Goal: Information Seeking & Learning: Learn about a topic

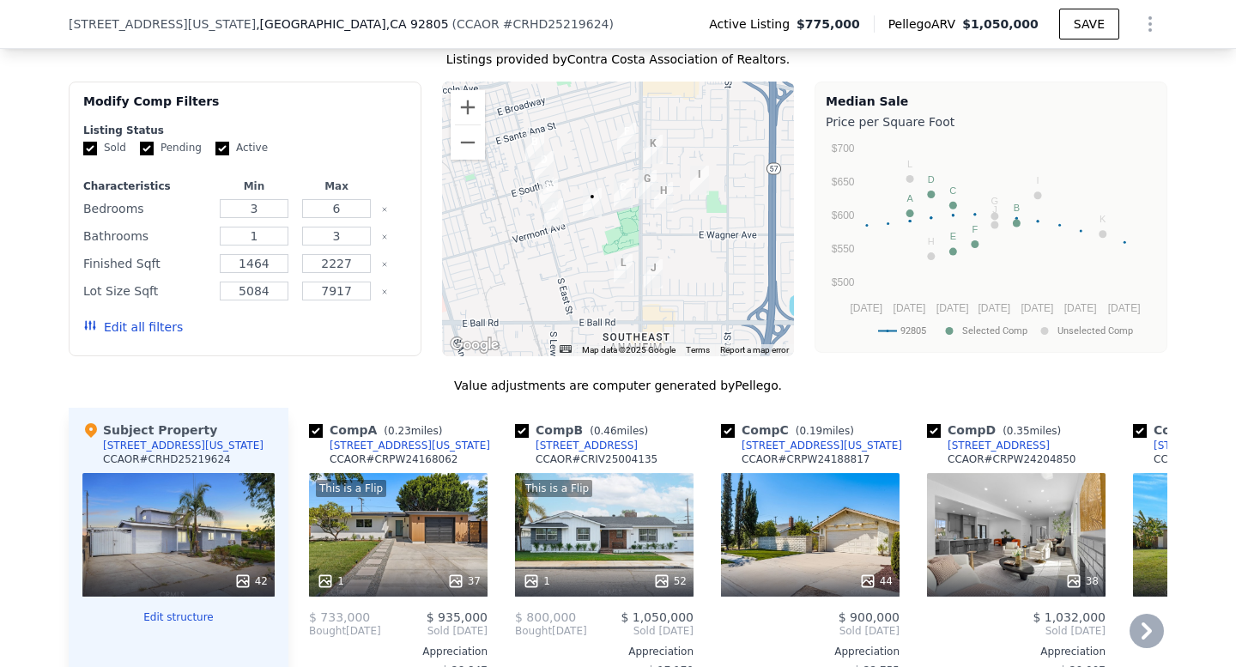
scroll to position [1353, 0]
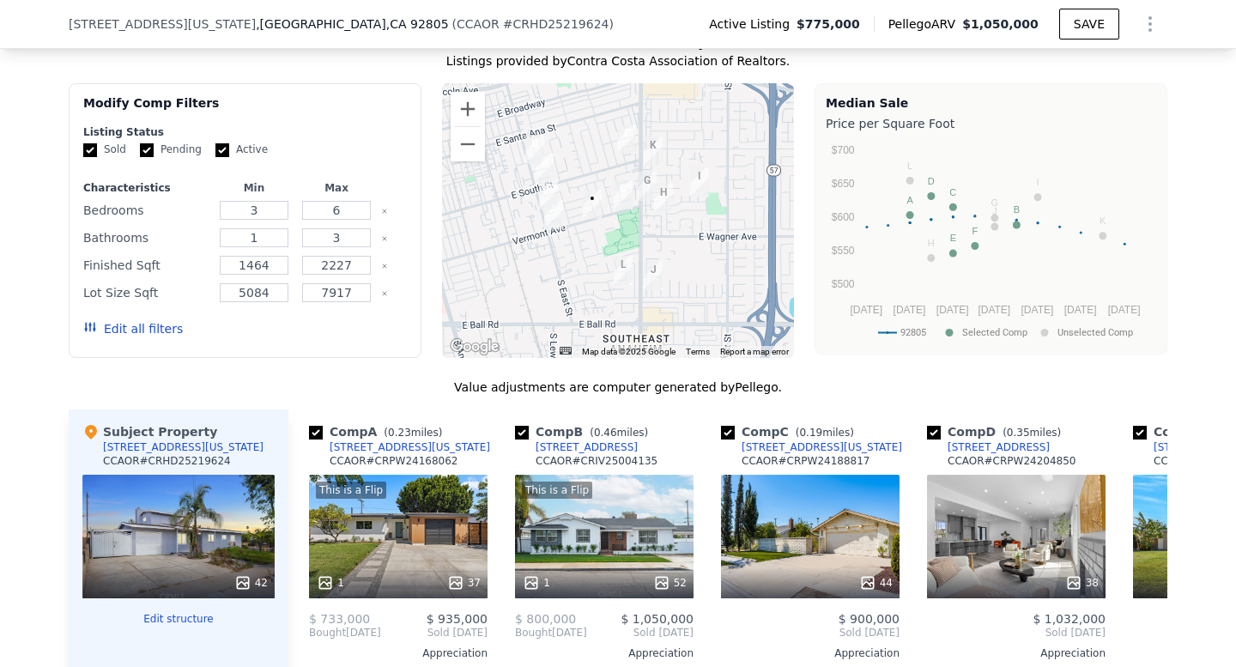
click at [576, 229] on div at bounding box center [618, 220] width 353 height 275
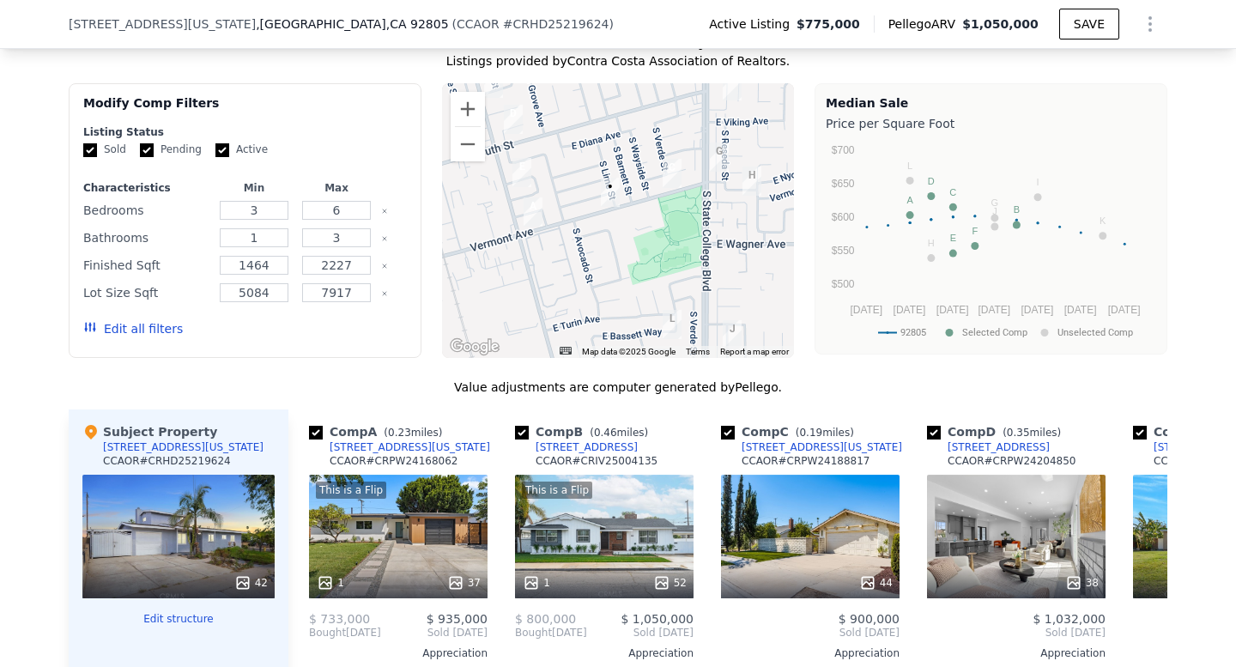
click at [548, 229] on div at bounding box center [618, 220] width 353 height 275
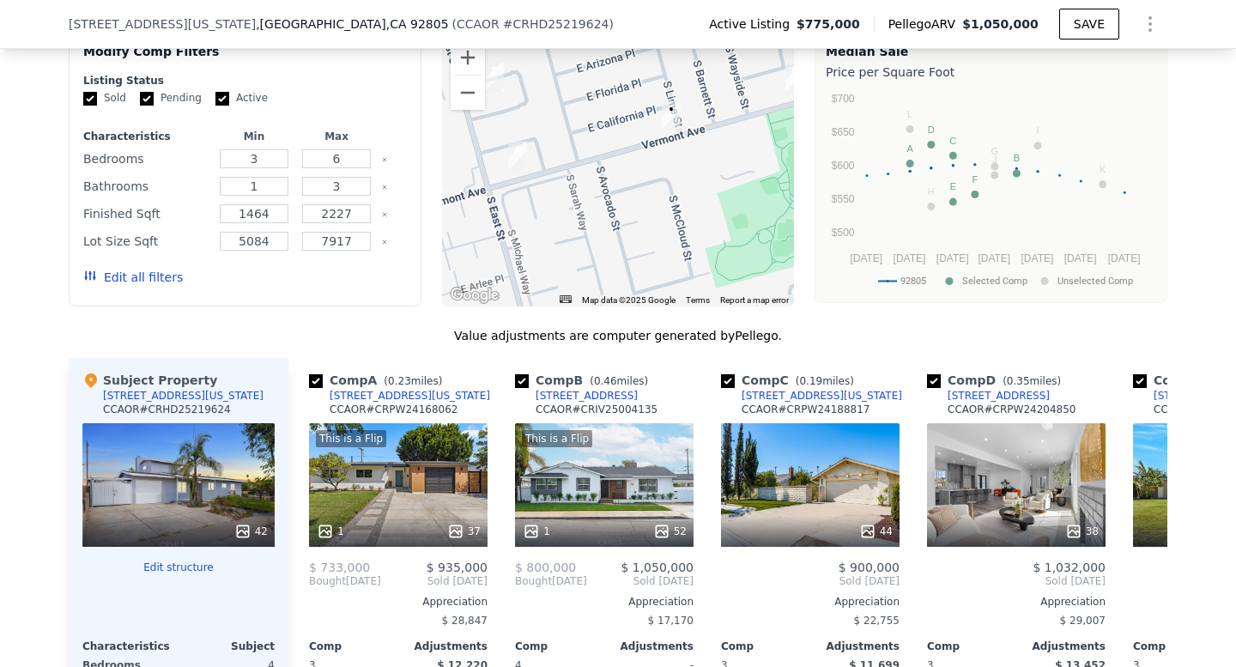
scroll to position [1482, 0]
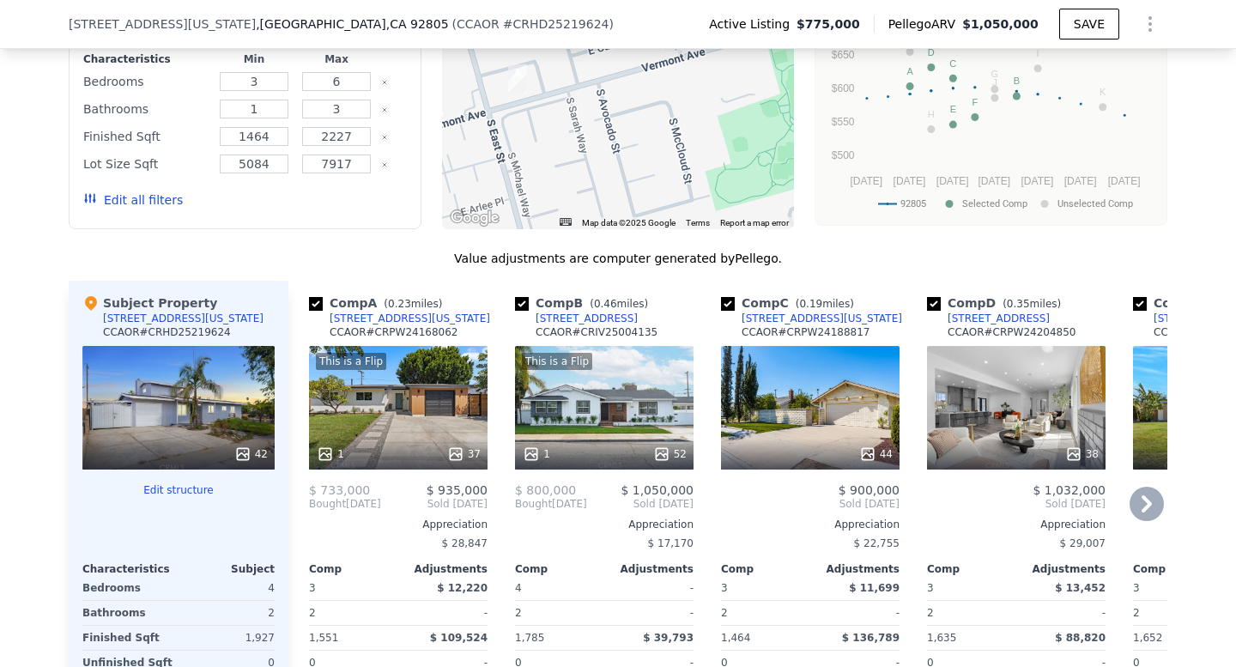
click at [648, 409] on div "This is a Flip 1 52" at bounding box center [604, 408] width 179 height 124
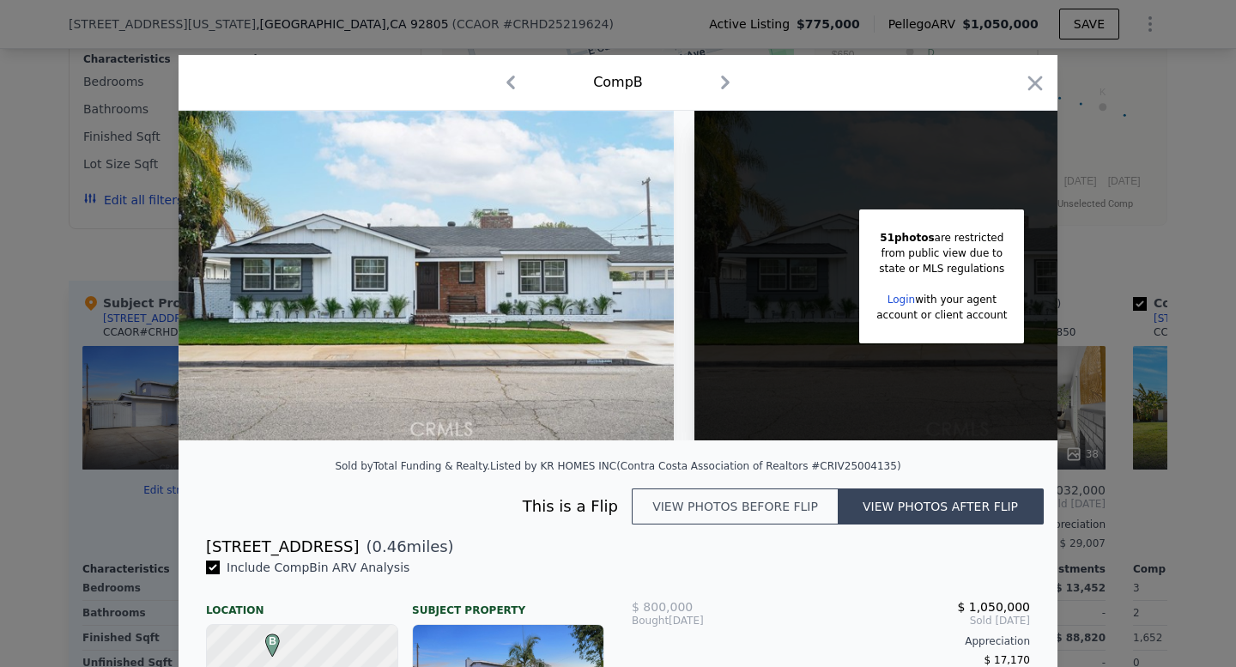
click at [663, 39] on div at bounding box center [618, 333] width 1236 height 667
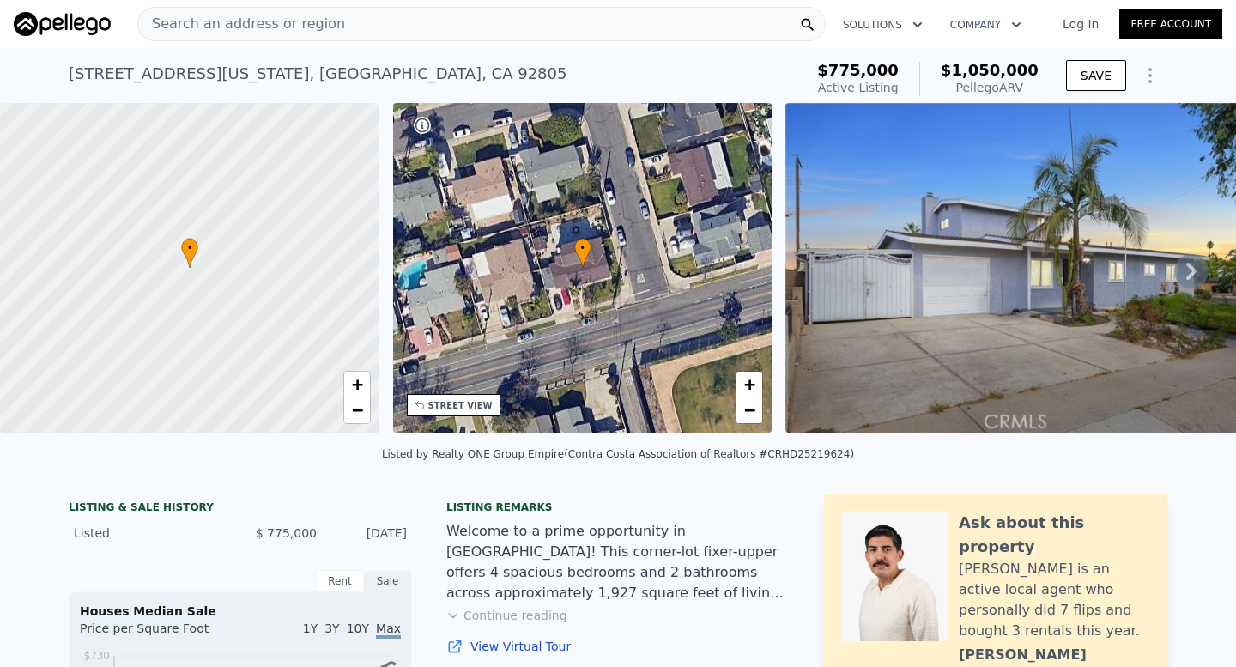
click at [242, 33] on span "Search an address or region" at bounding box center [241, 24] width 207 height 21
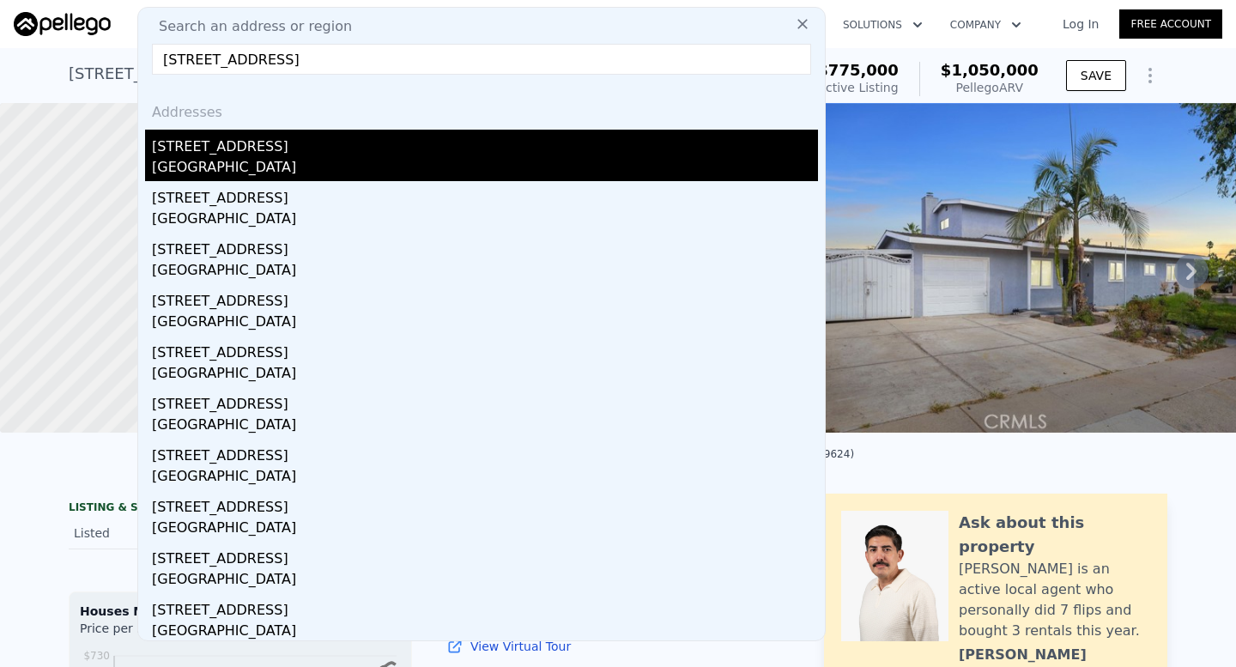
type input "[STREET_ADDRESS]"
click at [307, 167] on div "[GEOGRAPHIC_DATA]" at bounding box center [485, 169] width 666 height 24
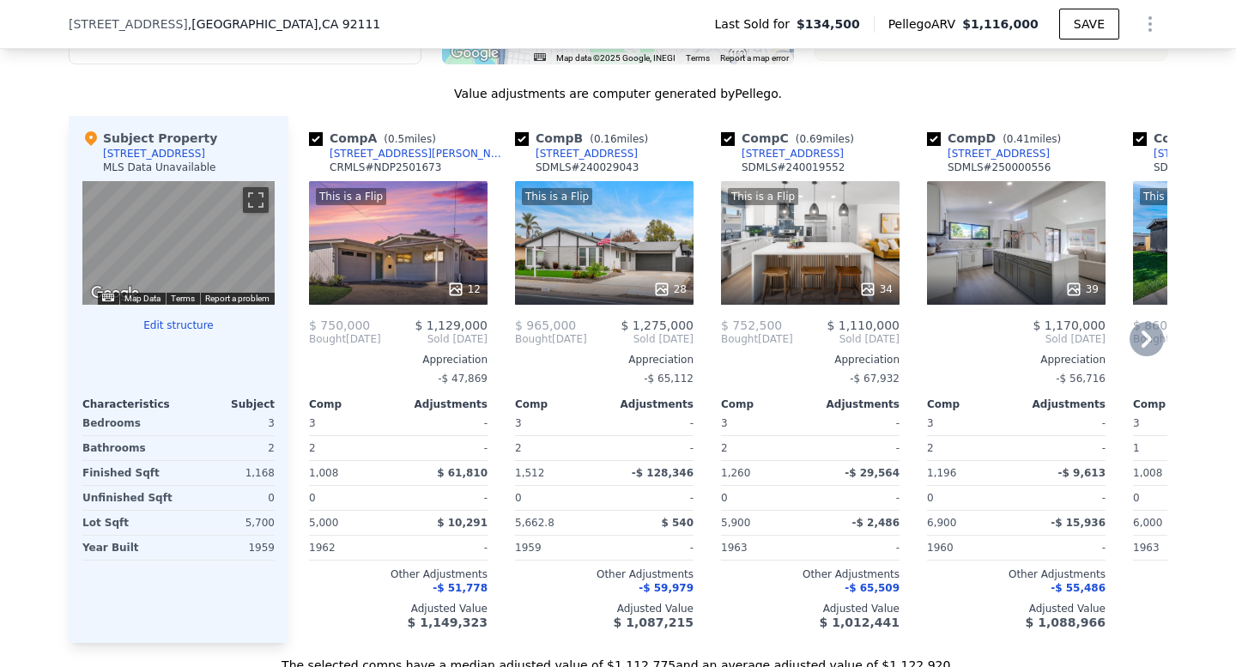
scroll to position [1438, 0]
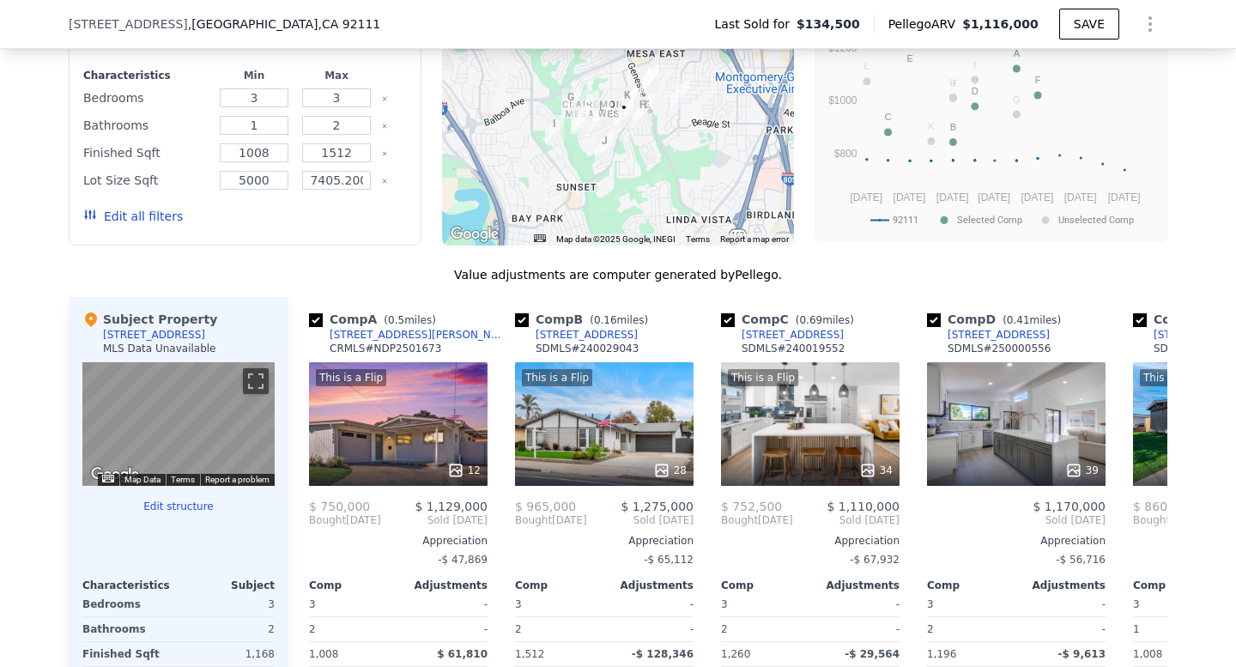
click at [668, 136] on div at bounding box center [618, 108] width 353 height 275
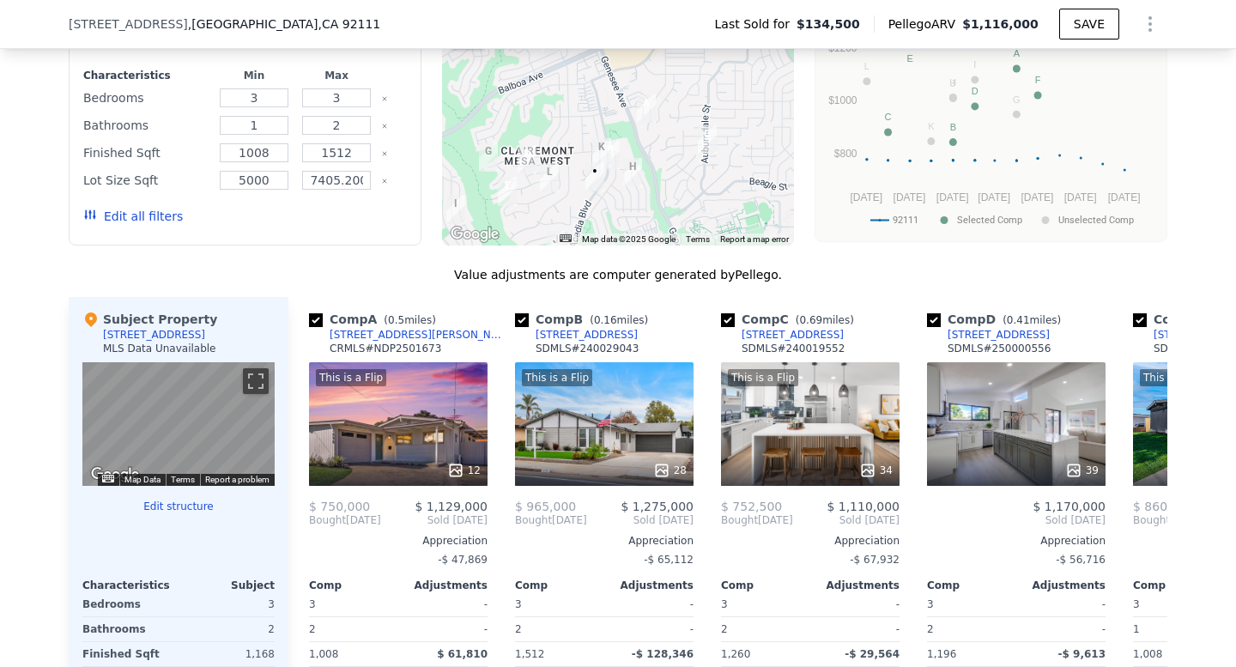
drag, startPoint x: 668, startPoint y: 136, endPoint x: 682, endPoint y: 221, distance: 85.4
click at [682, 221] on div at bounding box center [618, 108] width 353 height 275
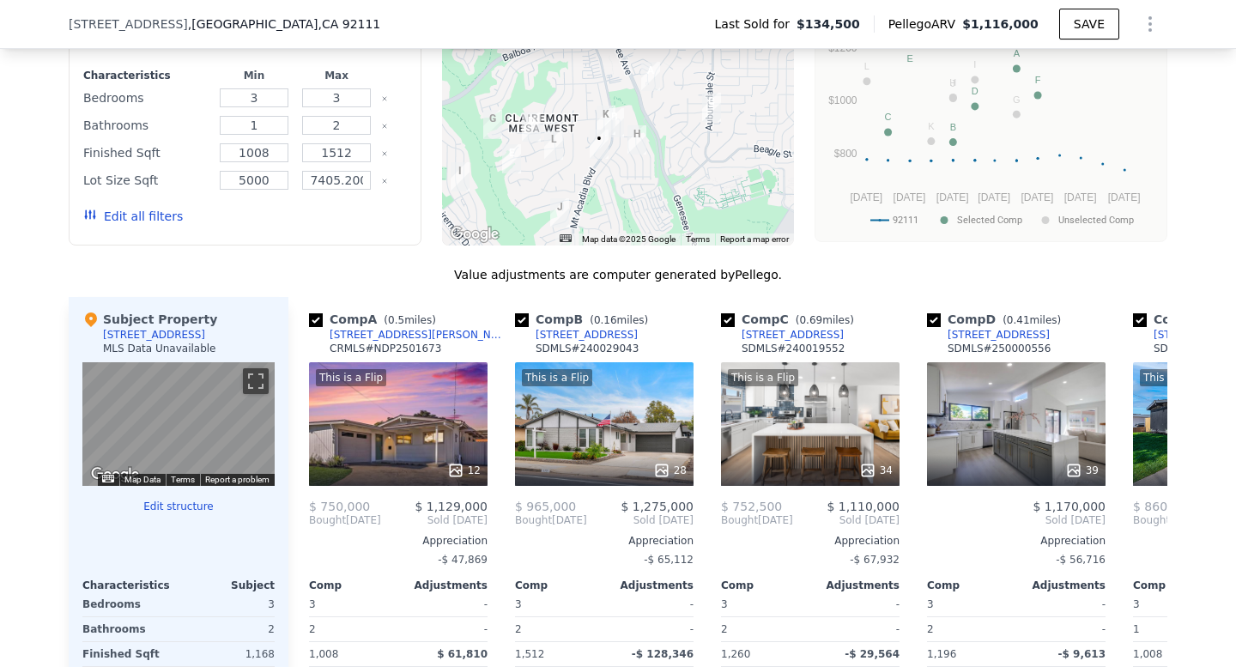
drag, startPoint x: 682, startPoint y: 221, endPoint x: 687, endPoint y: 184, distance: 37.3
click at [687, 185] on div at bounding box center [618, 108] width 353 height 275
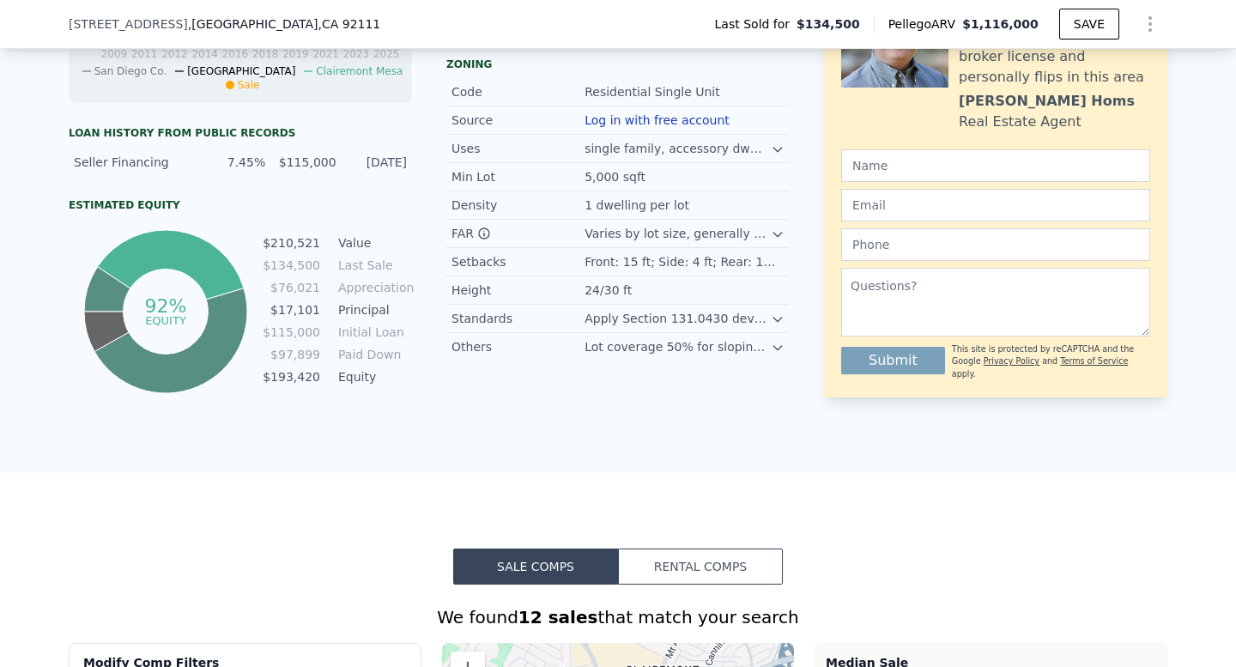
scroll to position [0, 0]
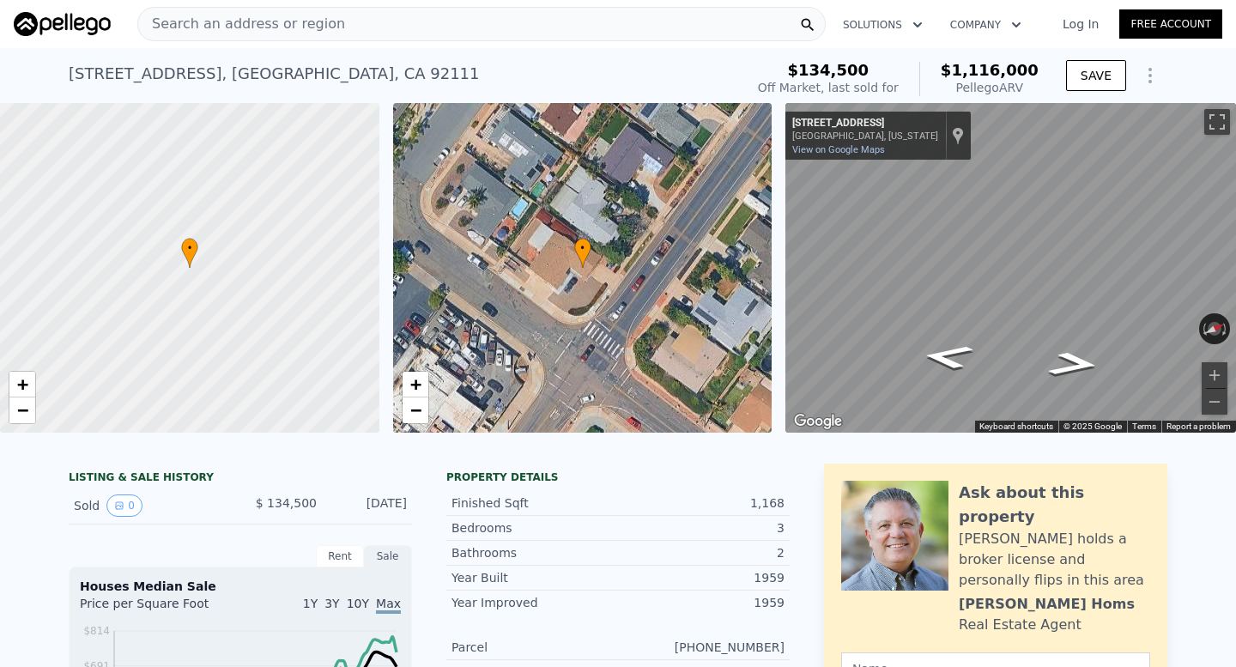
click at [327, 27] on div "Search an address or region" at bounding box center [481, 24] width 688 height 34
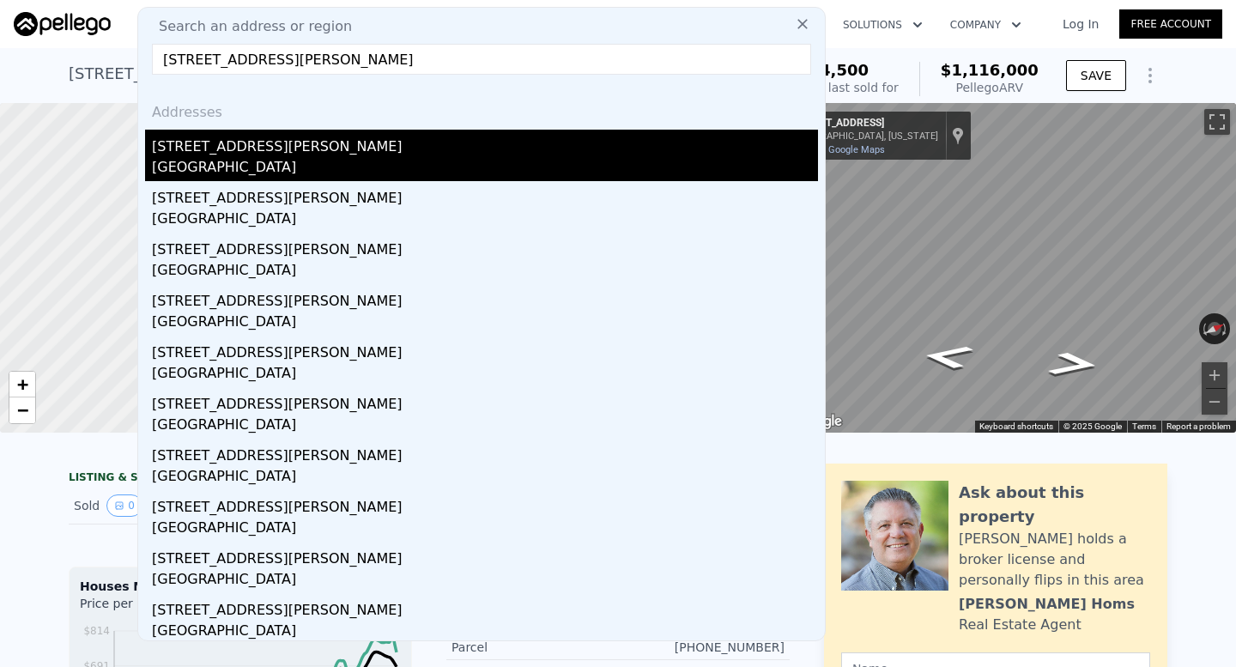
type input "[STREET_ADDRESS][PERSON_NAME]"
click at [304, 155] on div "[STREET_ADDRESS][PERSON_NAME]" at bounding box center [485, 143] width 666 height 27
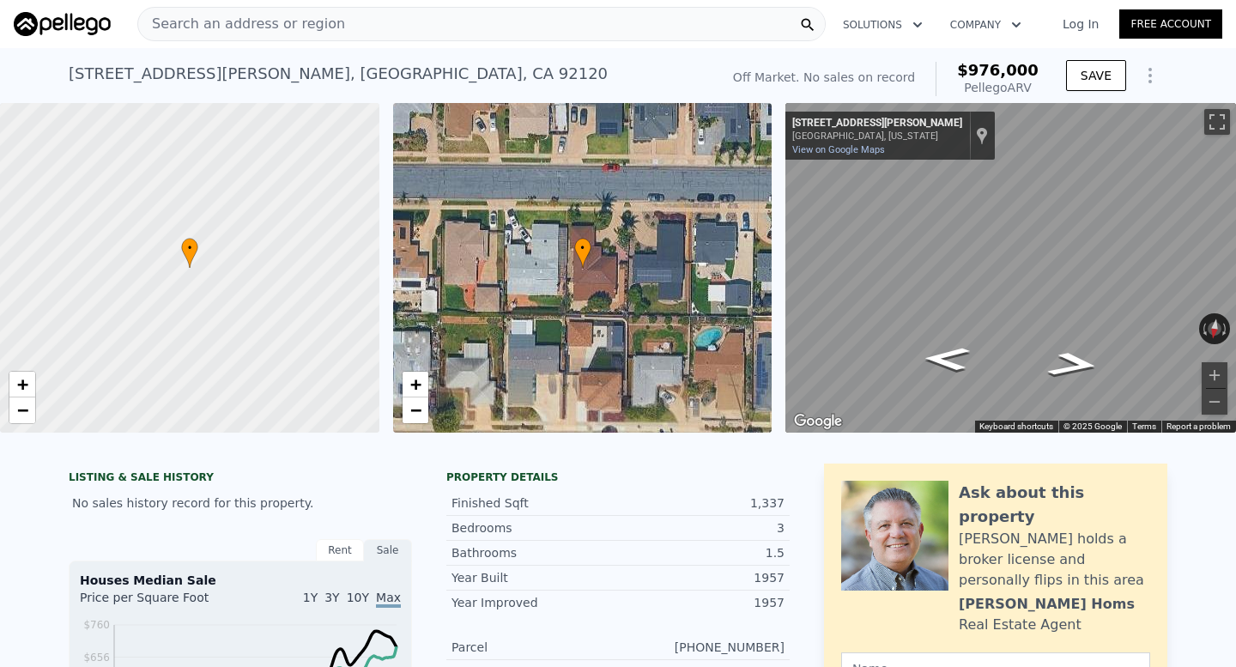
click at [467, 29] on div "Search an address or region" at bounding box center [481, 24] width 688 height 34
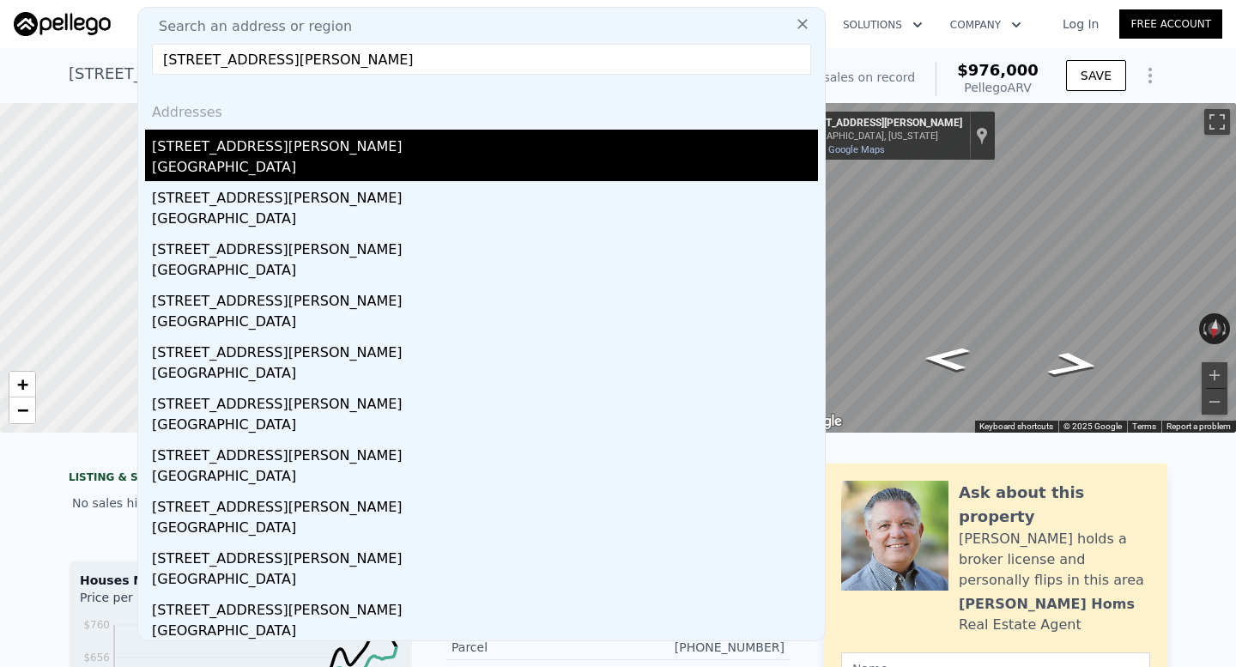
type input "[STREET_ADDRESS][PERSON_NAME]"
click at [348, 140] on div "[STREET_ADDRESS][PERSON_NAME]" at bounding box center [485, 143] width 666 height 27
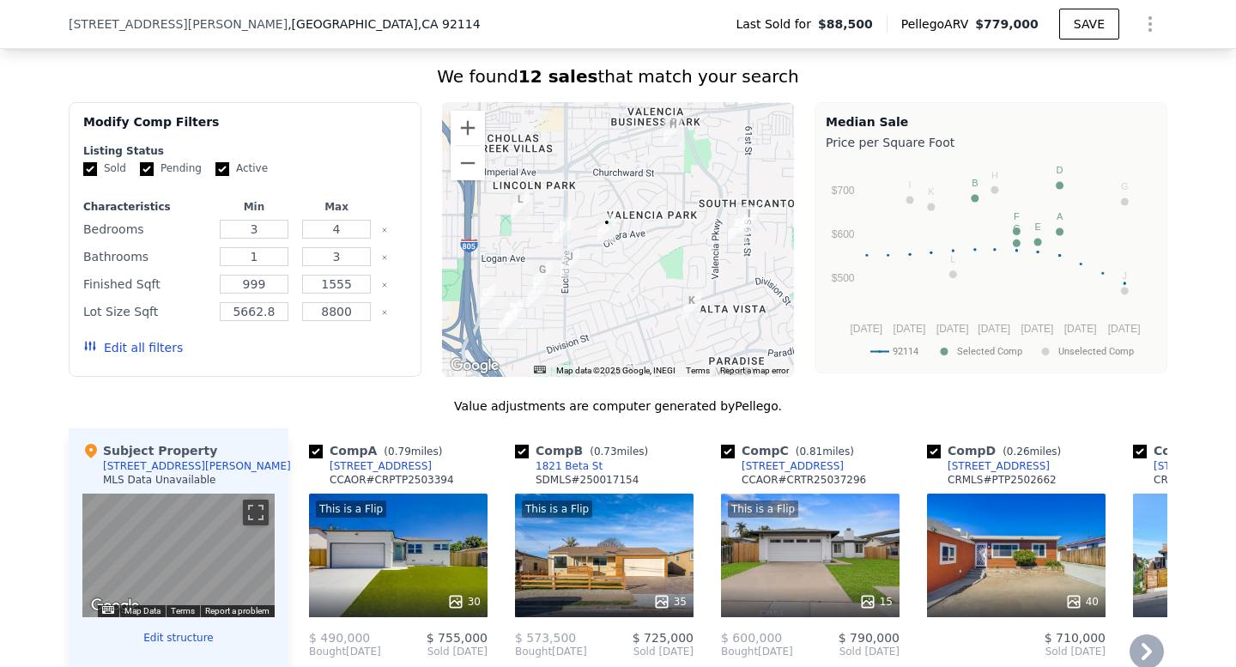
scroll to position [1230, 0]
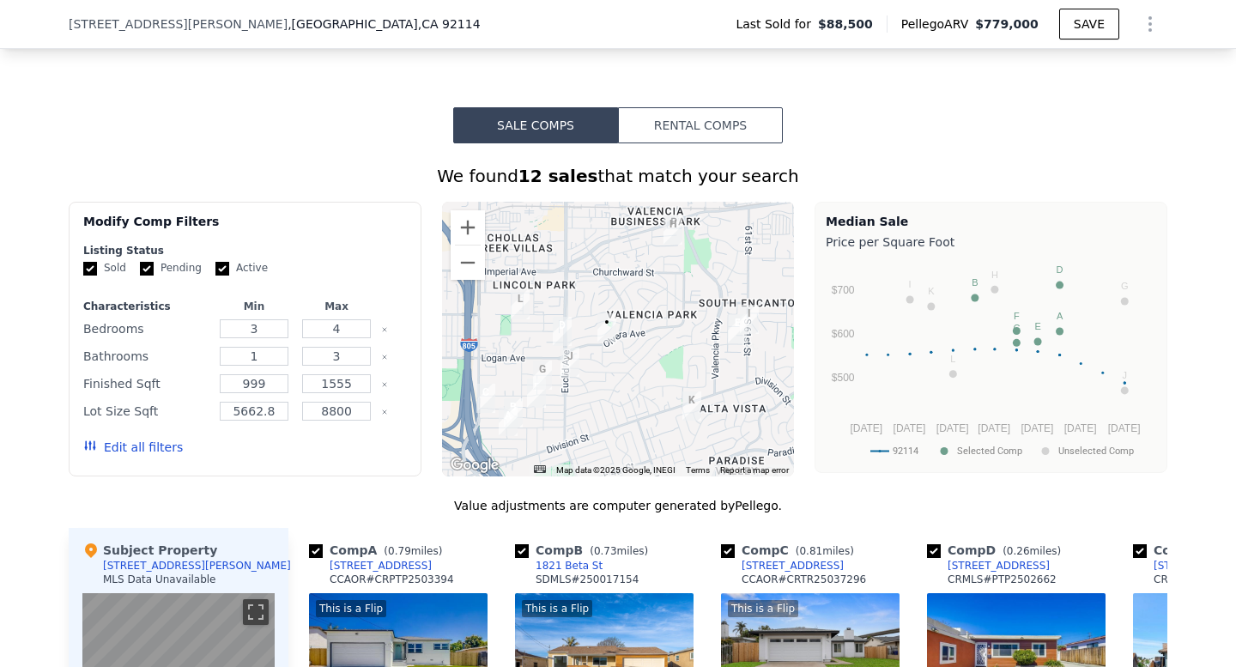
click at [639, 354] on div at bounding box center [618, 339] width 353 height 275
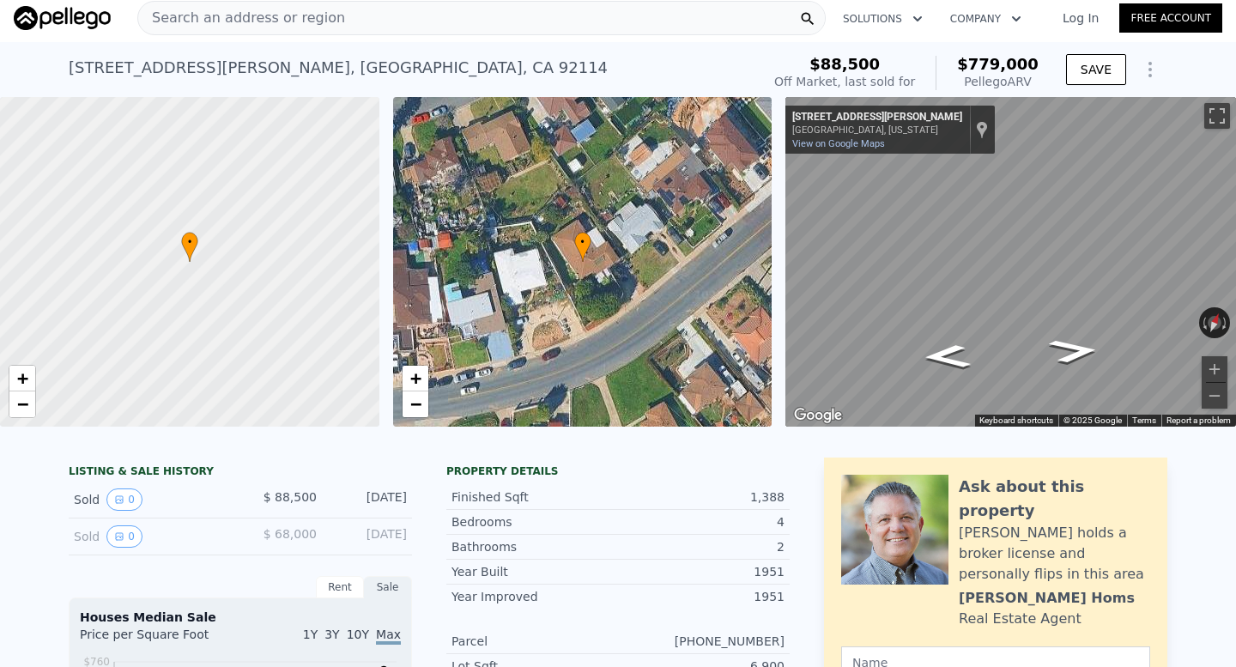
scroll to position [0, 0]
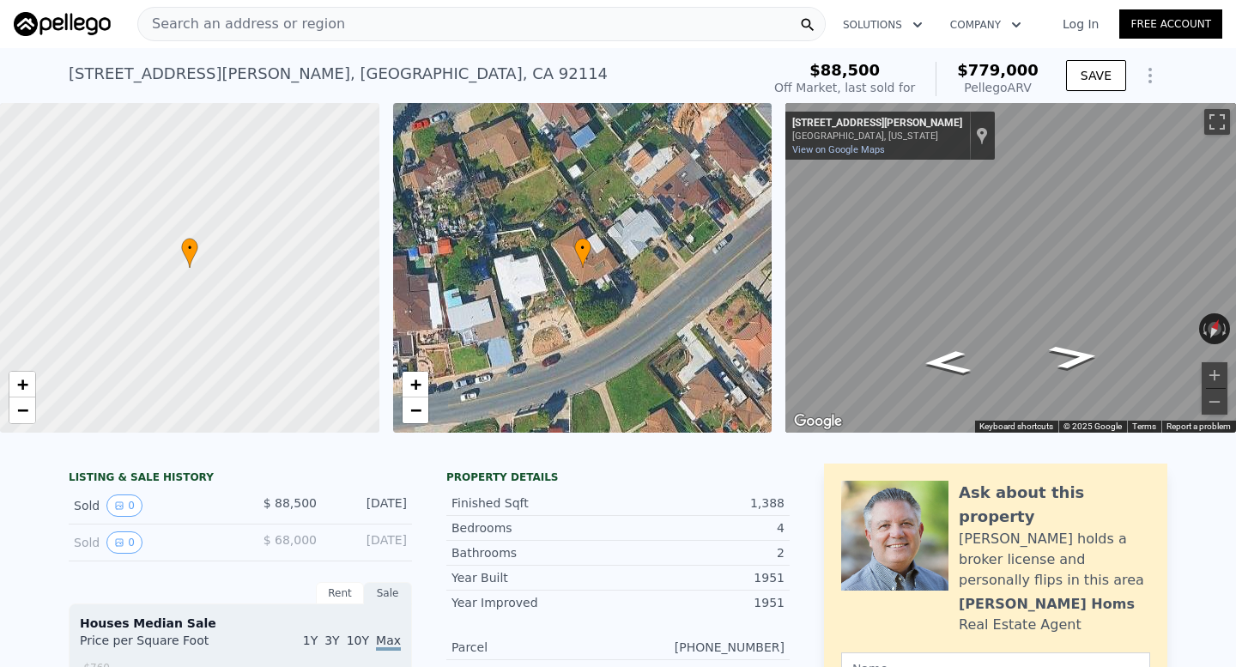
click at [342, 25] on div "Search an address or region" at bounding box center [481, 24] width 688 height 34
click at [903, 73] on div "$88,500" at bounding box center [844, 70] width 141 height 17
click at [277, 28] on span "Search an address or region" at bounding box center [241, 24] width 207 height 21
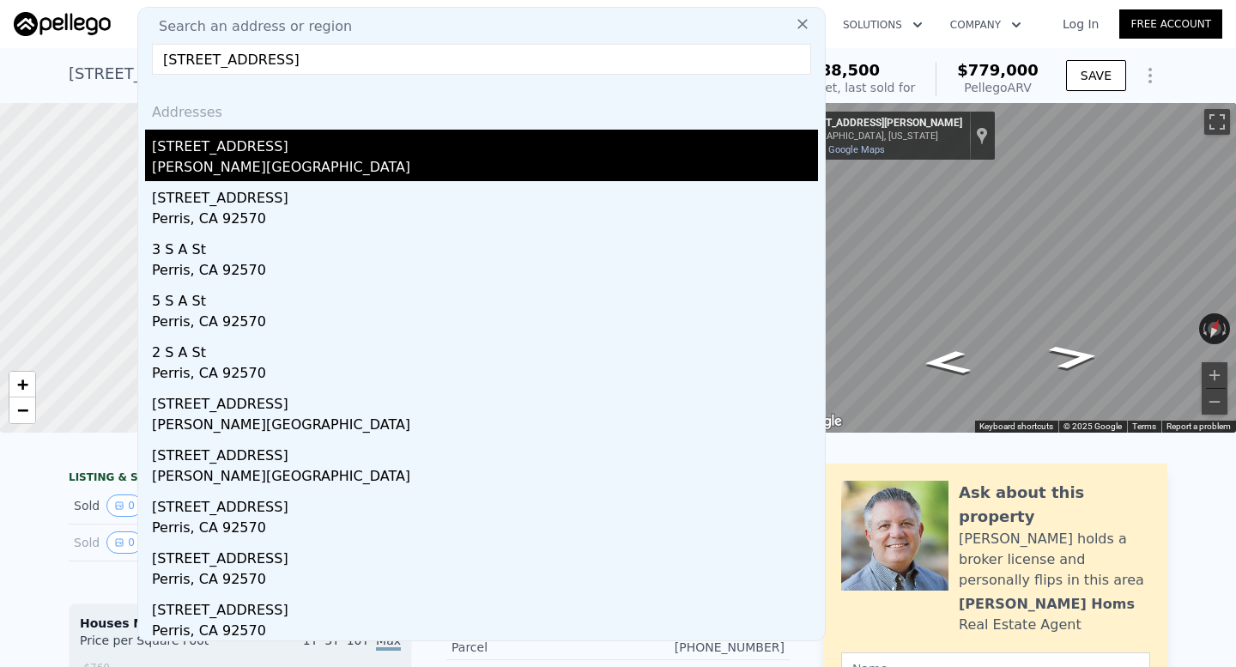
type input "[STREET_ADDRESS]"
click at [359, 138] on div "[STREET_ADDRESS]" at bounding box center [485, 143] width 666 height 27
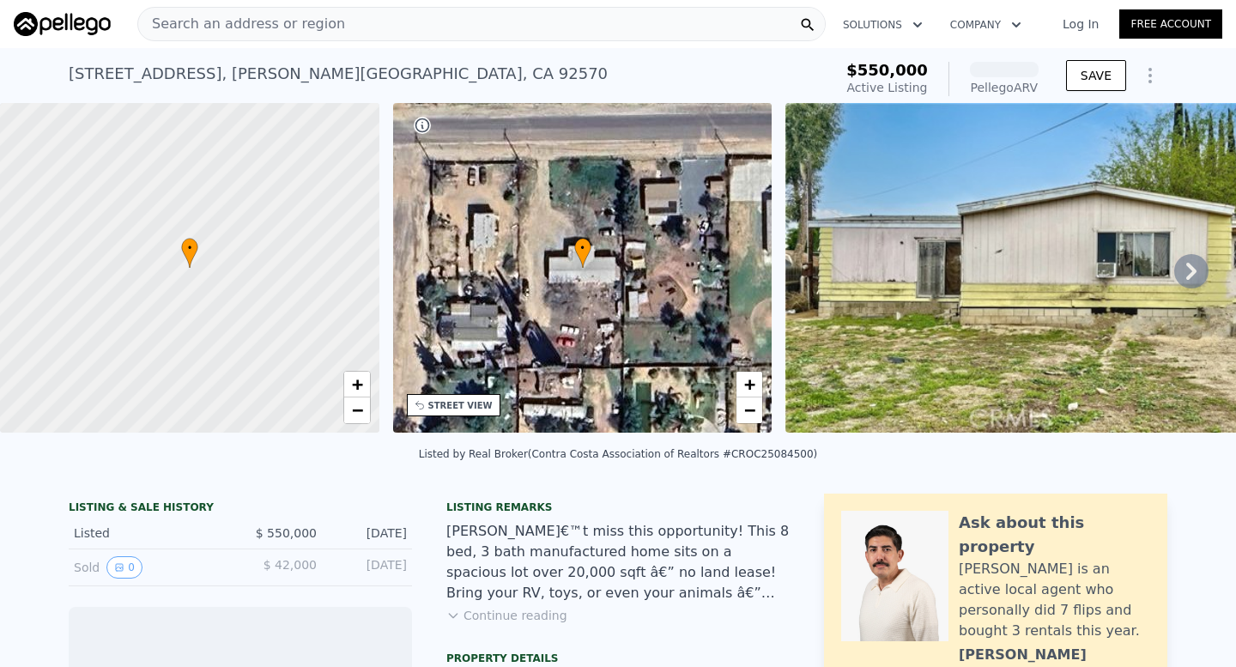
click at [354, 16] on div "Search an address or region" at bounding box center [481, 24] width 688 height 34
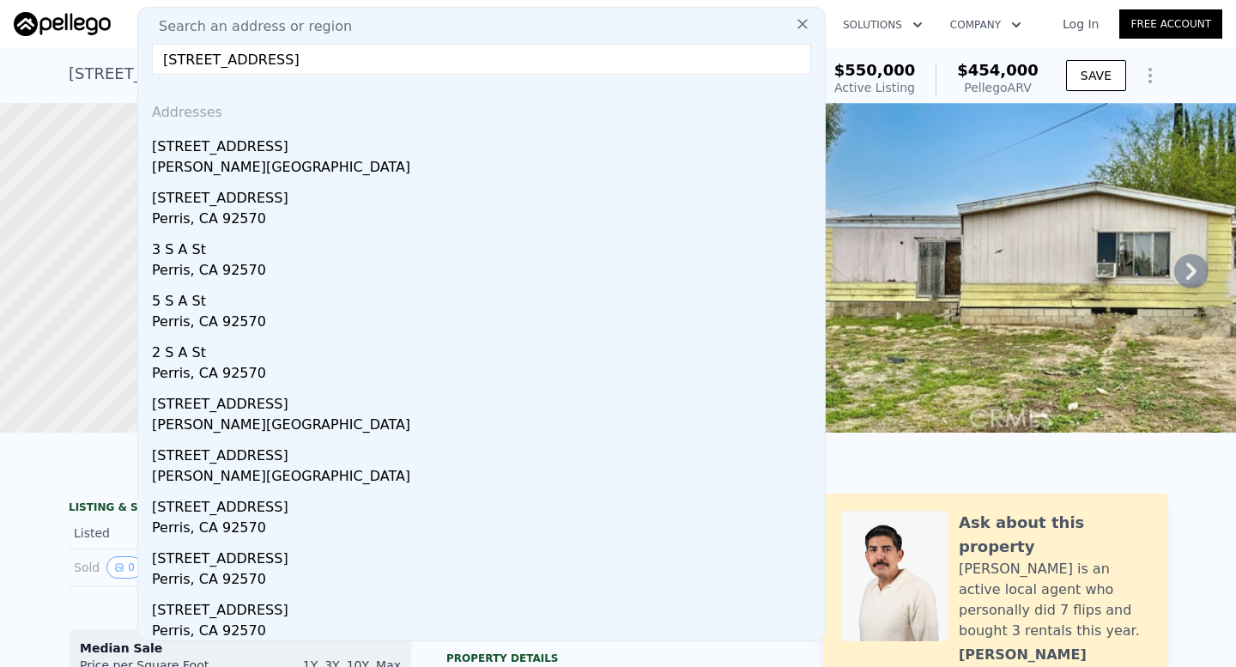
drag, startPoint x: 272, startPoint y: 52, endPoint x: 409, endPoint y: 51, distance: 137.3
click at [409, 51] on input "[STREET_ADDRESS]" at bounding box center [481, 59] width 659 height 31
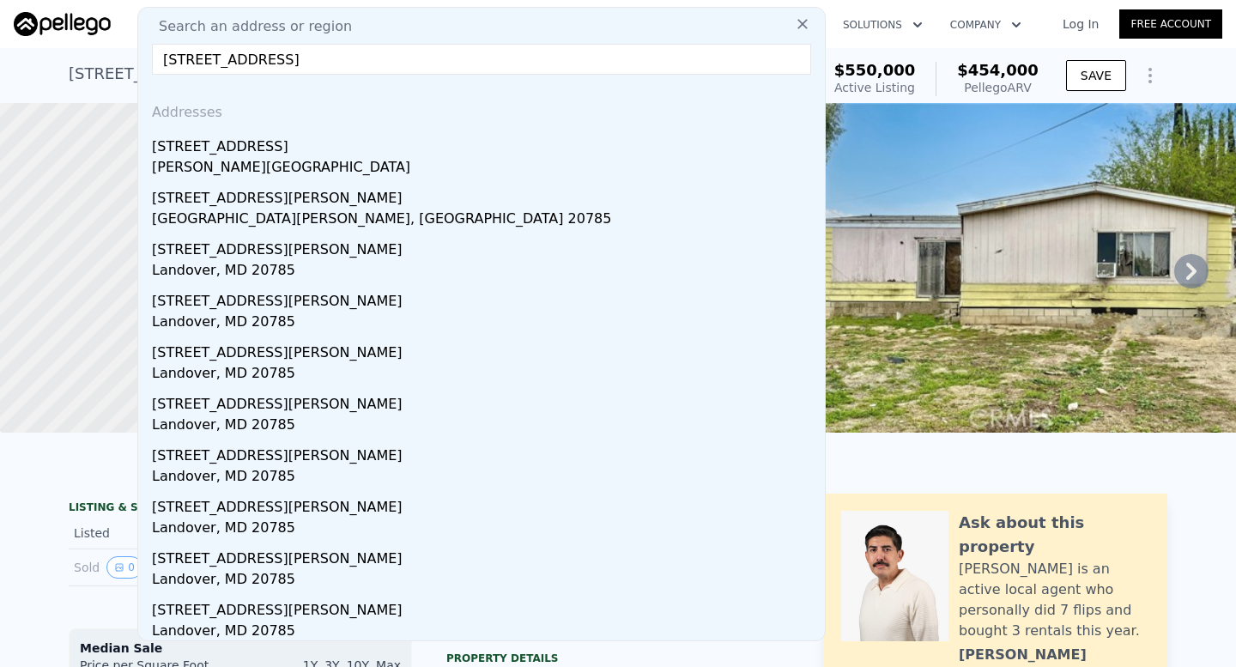
click at [328, 58] on input "[STREET_ADDRESS]" at bounding box center [481, 59] width 659 height 31
paste input "[STREET_ADDRESS]"
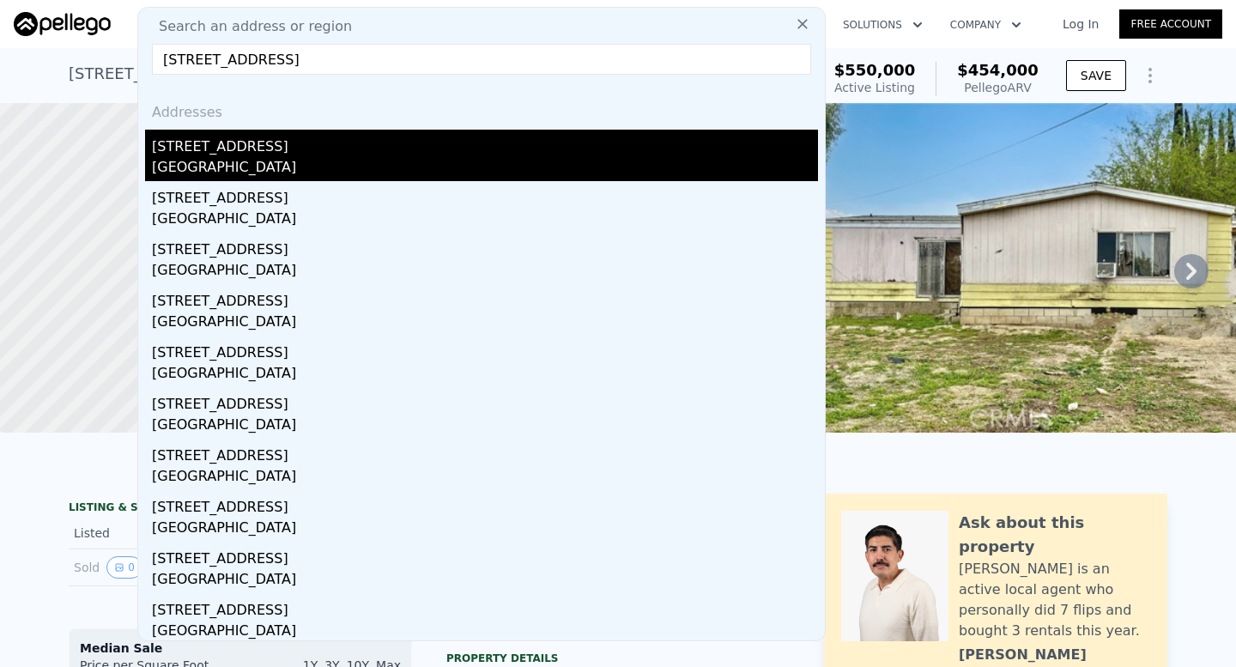
type input "[STREET_ADDRESS]"
click at [327, 142] on div "[STREET_ADDRESS]" at bounding box center [485, 143] width 666 height 27
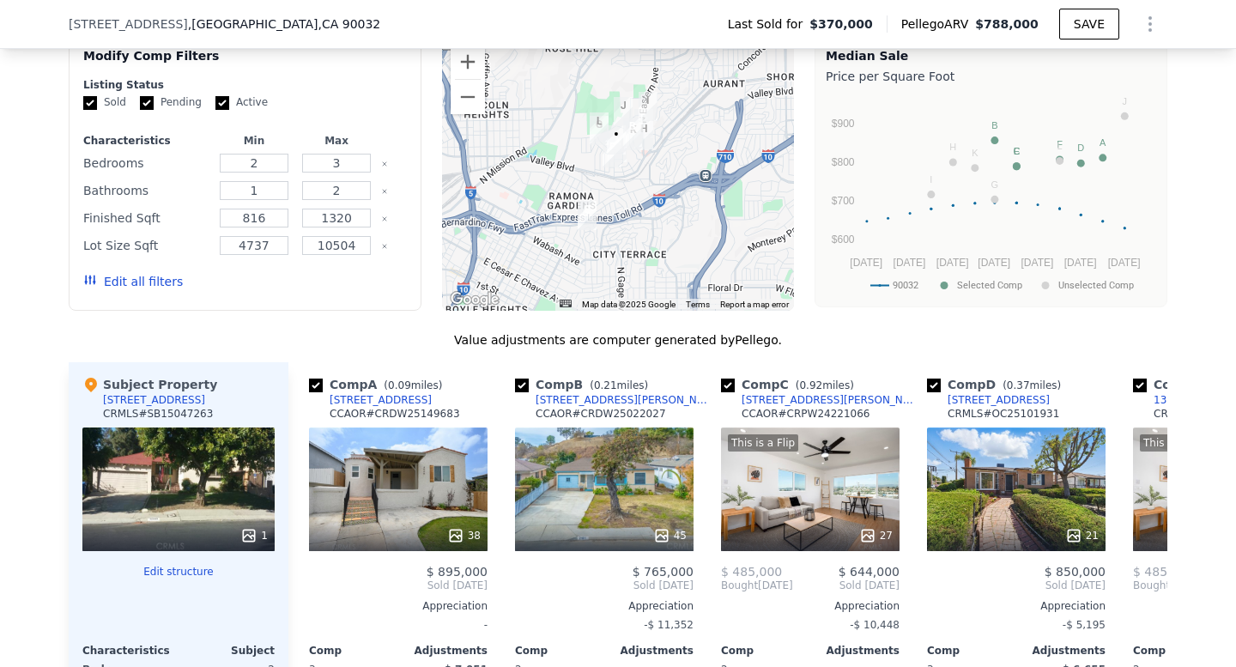
scroll to position [1251, 0]
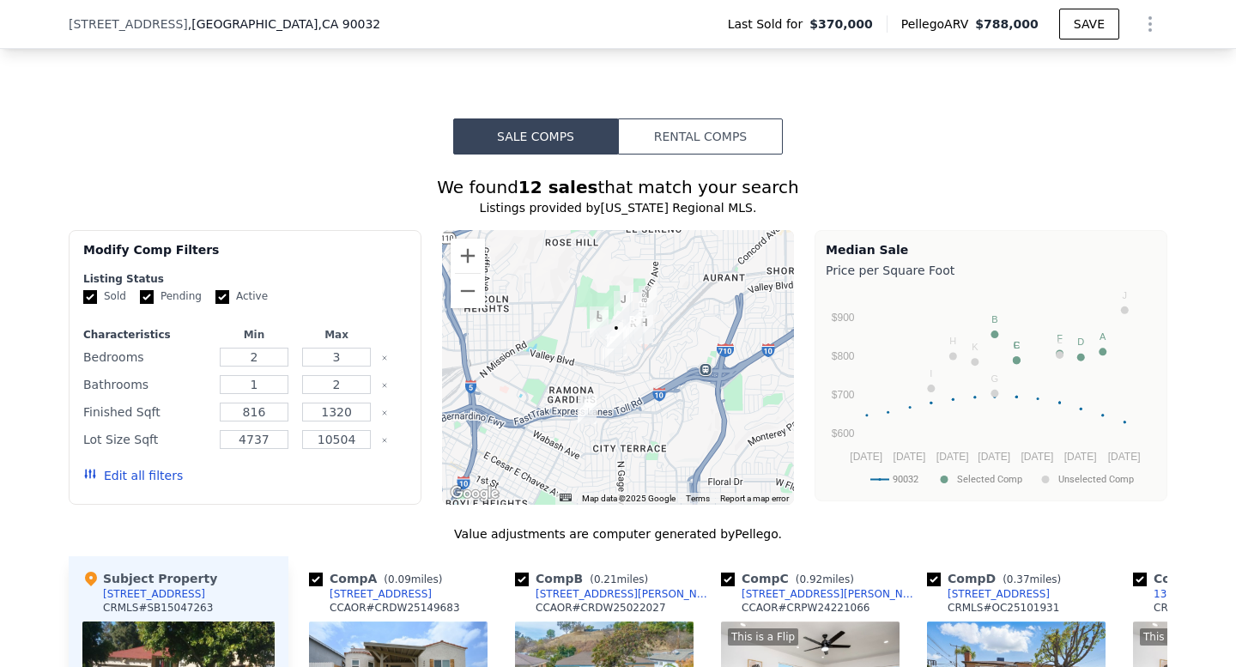
click at [619, 388] on div at bounding box center [618, 367] width 353 height 275
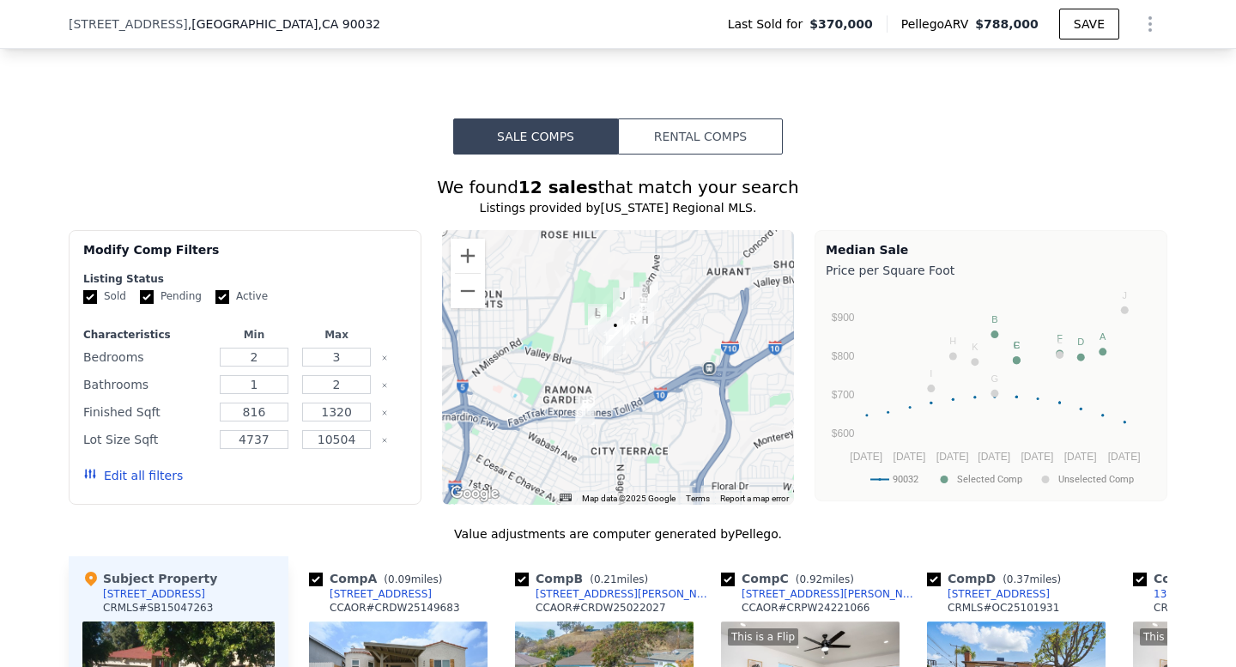
click at [619, 388] on div at bounding box center [618, 367] width 353 height 275
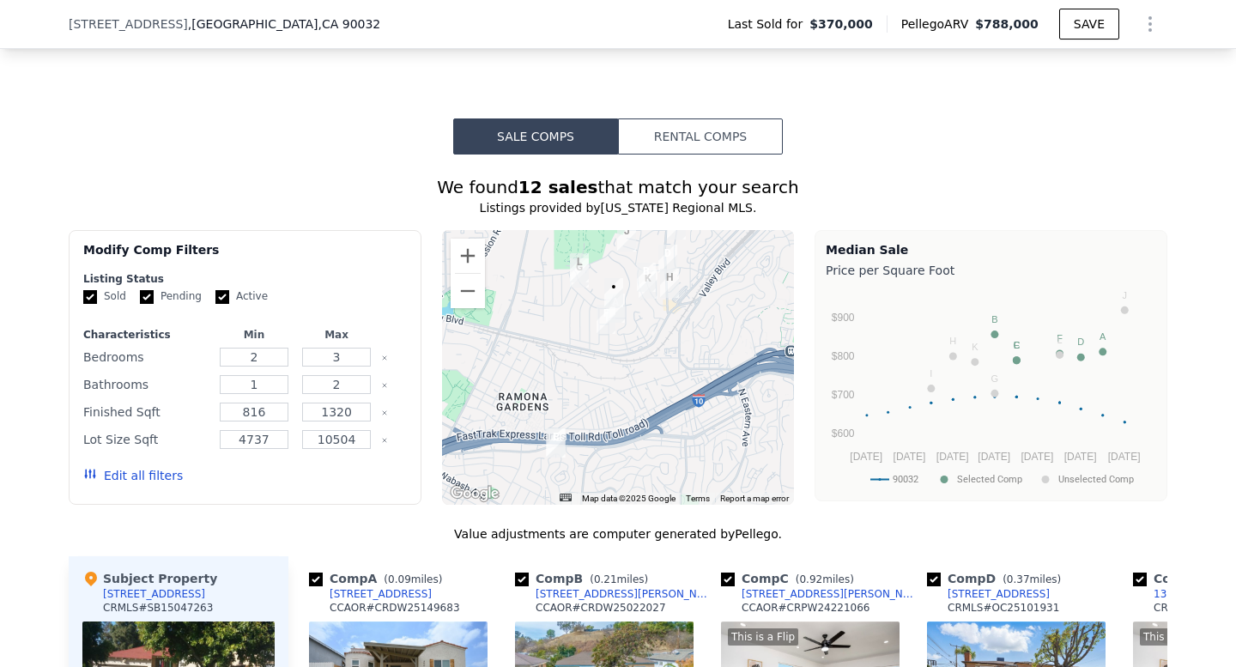
click at [633, 360] on div at bounding box center [618, 367] width 353 height 275
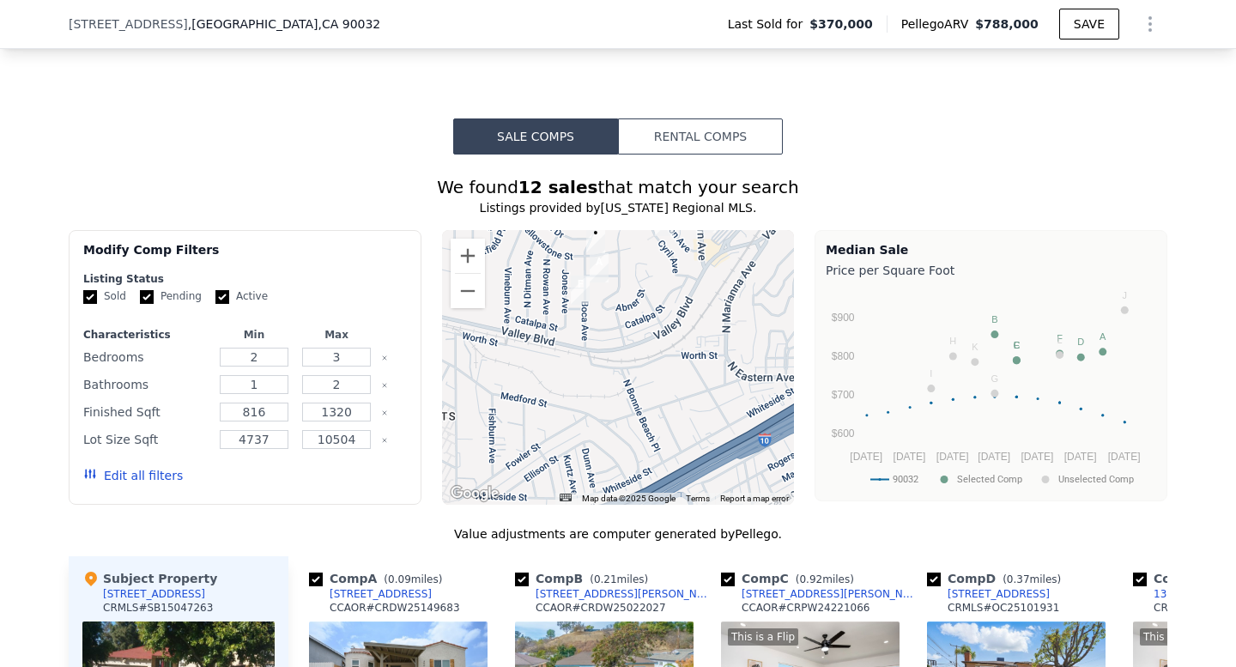
click at [633, 360] on div at bounding box center [618, 367] width 353 height 275
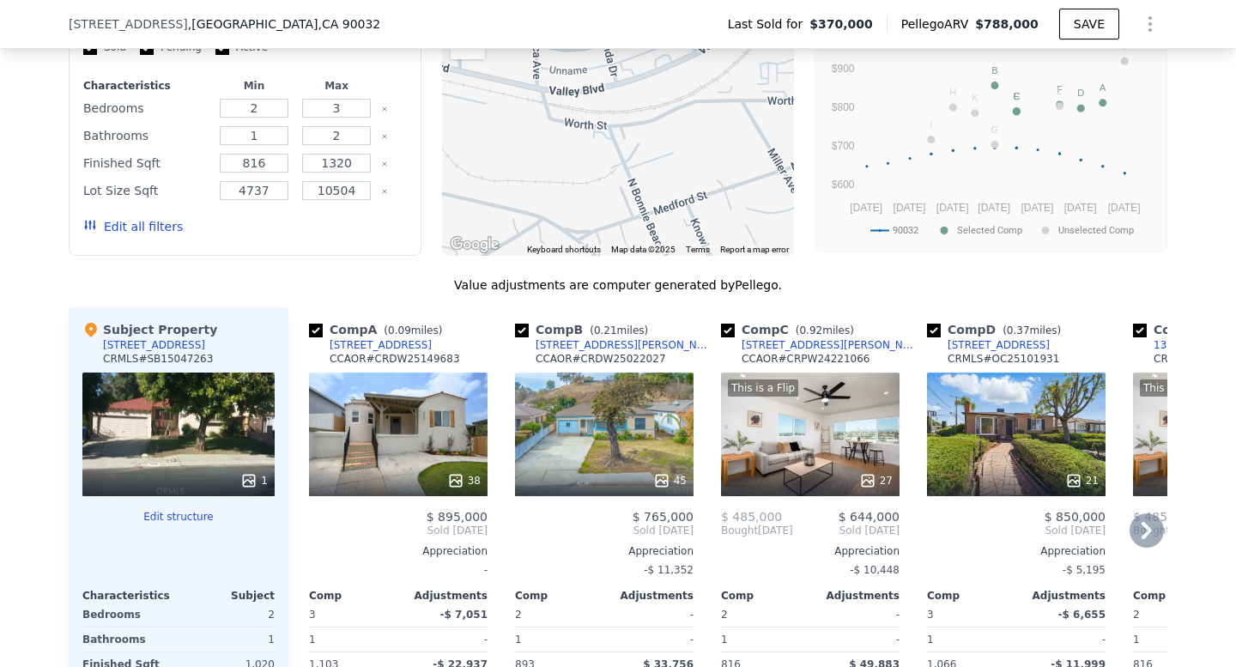
scroll to position [1517, 0]
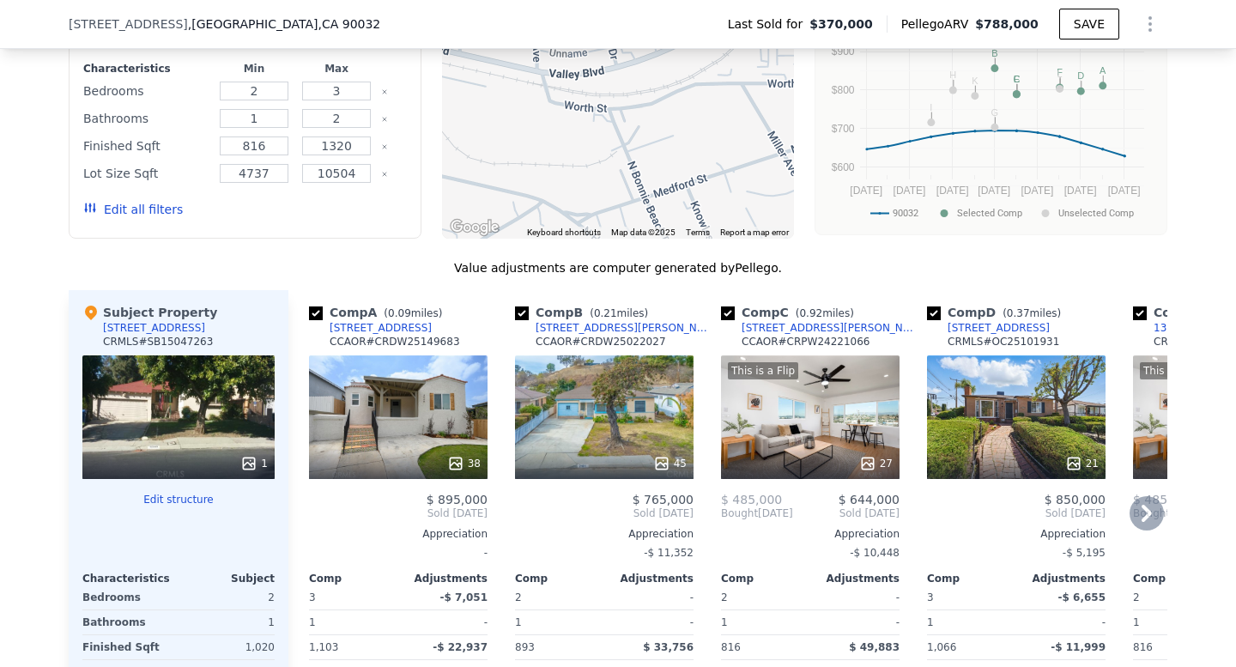
click at [421, 412] on div "38" at bounding box center [398, 417] width 179 height 124
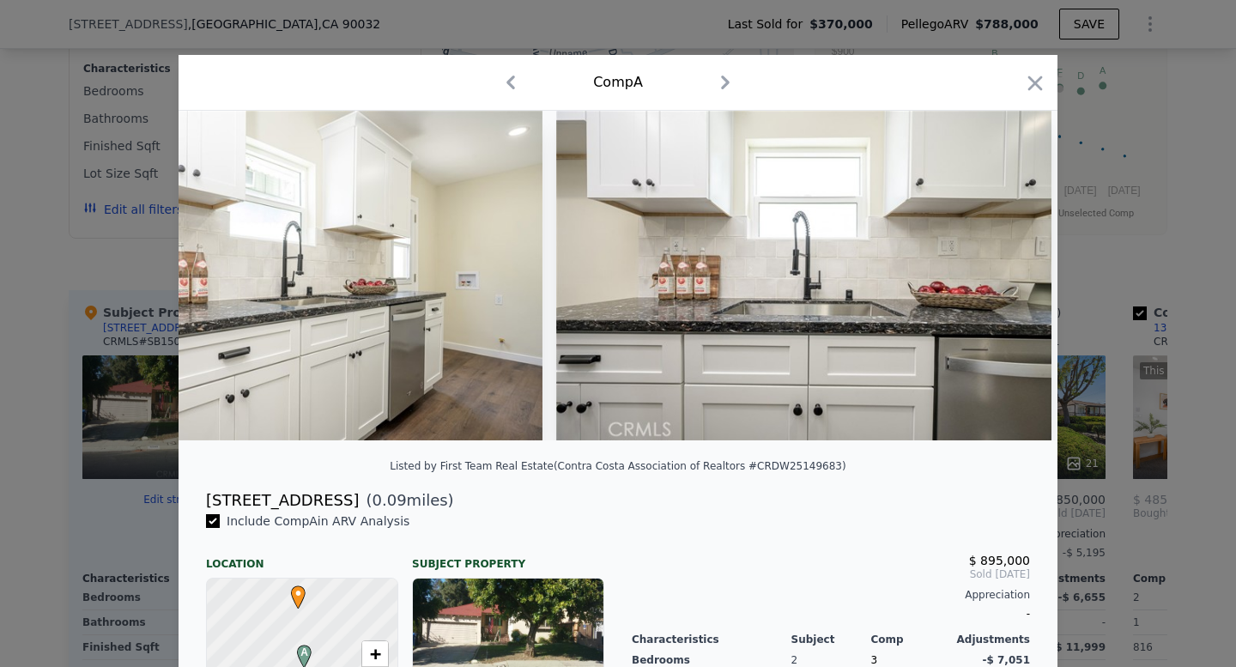
scroll to position [0, 4091]
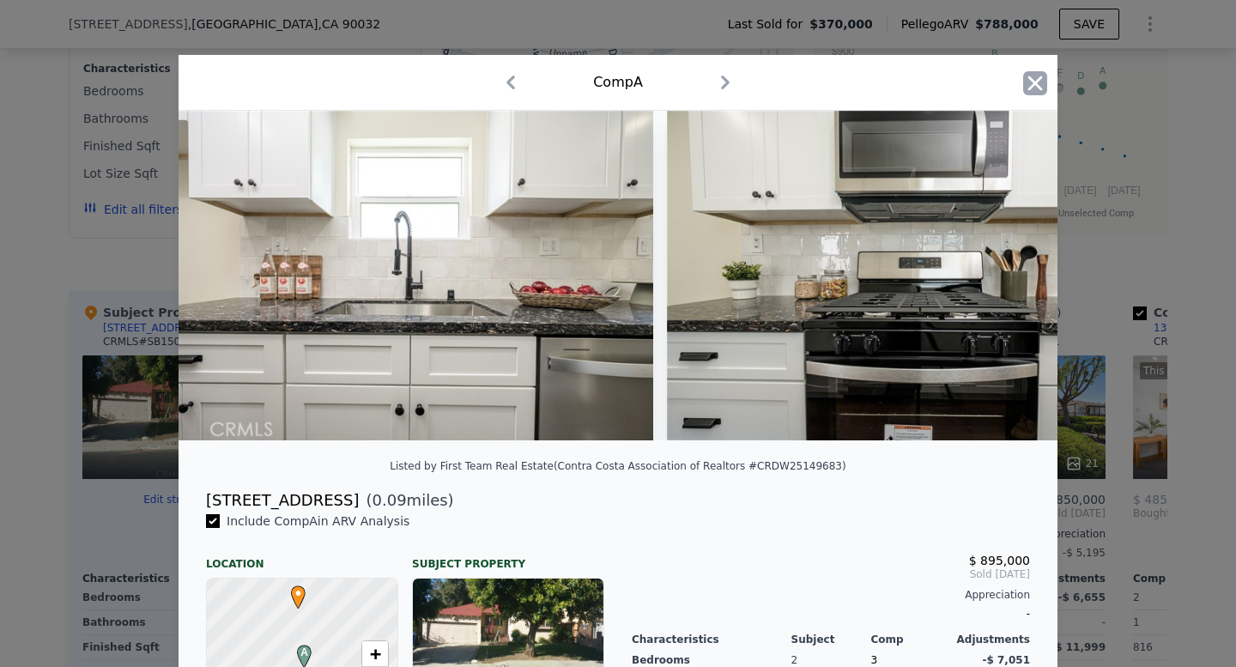
click at [1038, 79] on icon "button" at bounding box center [1035, 83] width 15 height 15
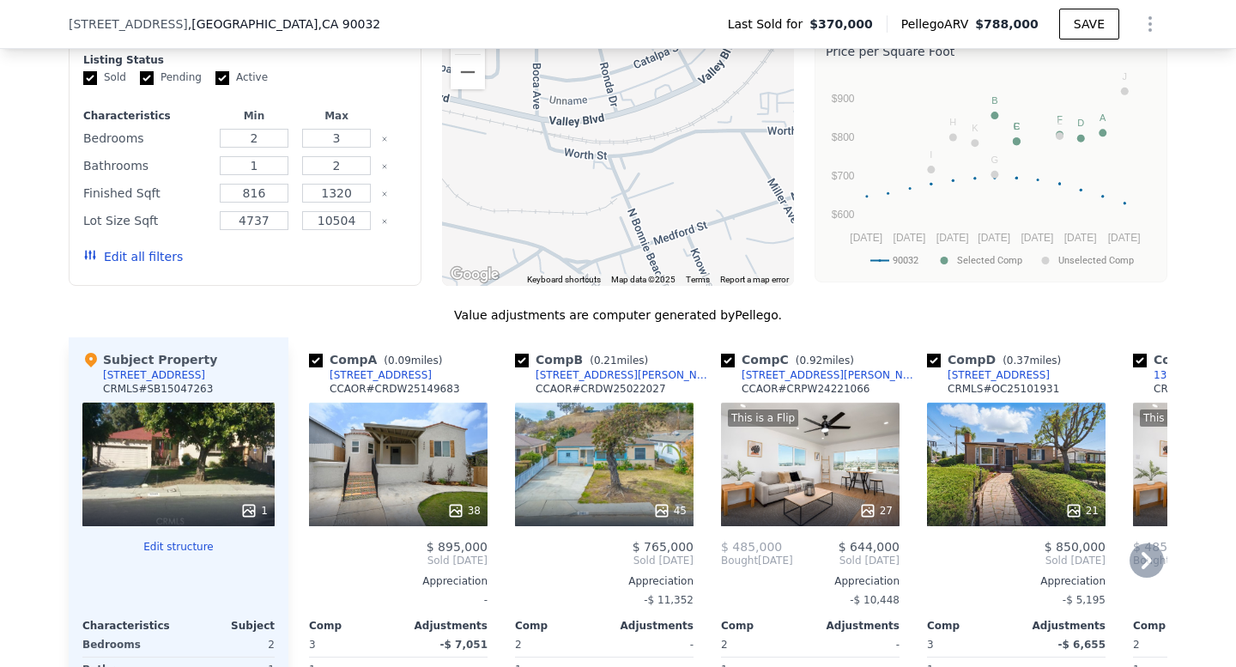
scroll to position [1359, 0]
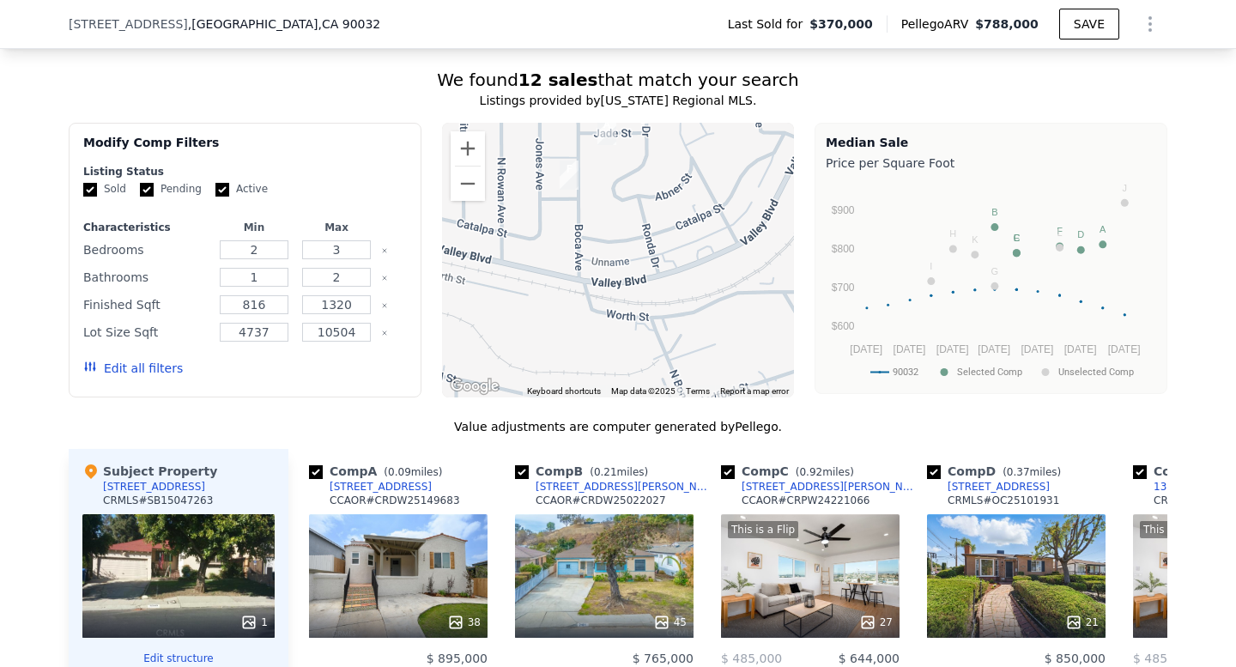
drag, startPoint x: 607, startPoint y: 262, endPoint x: 675, endPoint y: 355, distance: 115.5
click at [675, 355] on div at bounding box center [618, 260] width 353 height 275
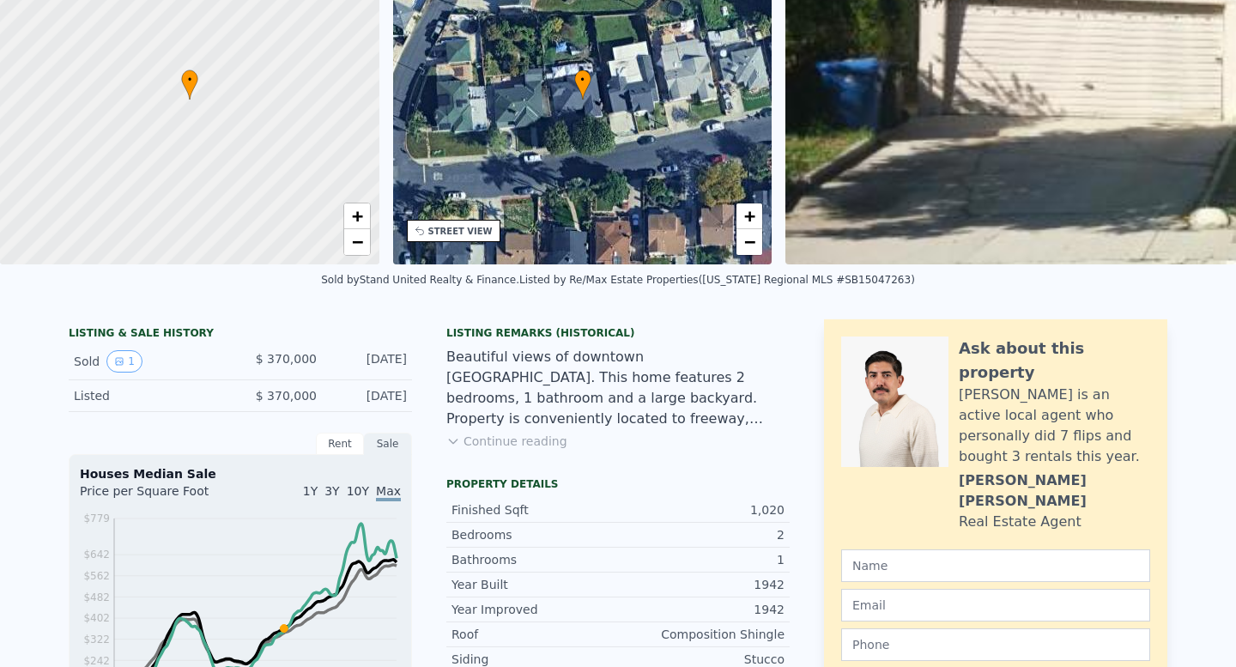
scroll to position [0, 0]
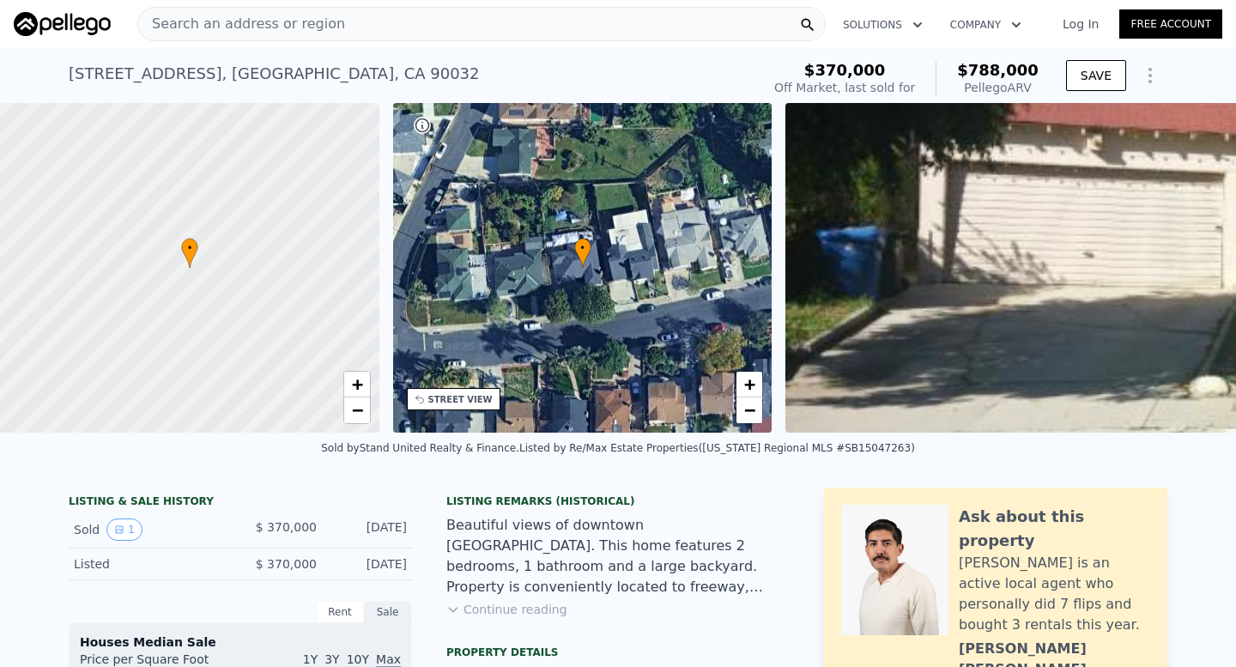
click at [308, 14] on span "Search an address or region" at bounding box center [241, 24] width 207 height 21
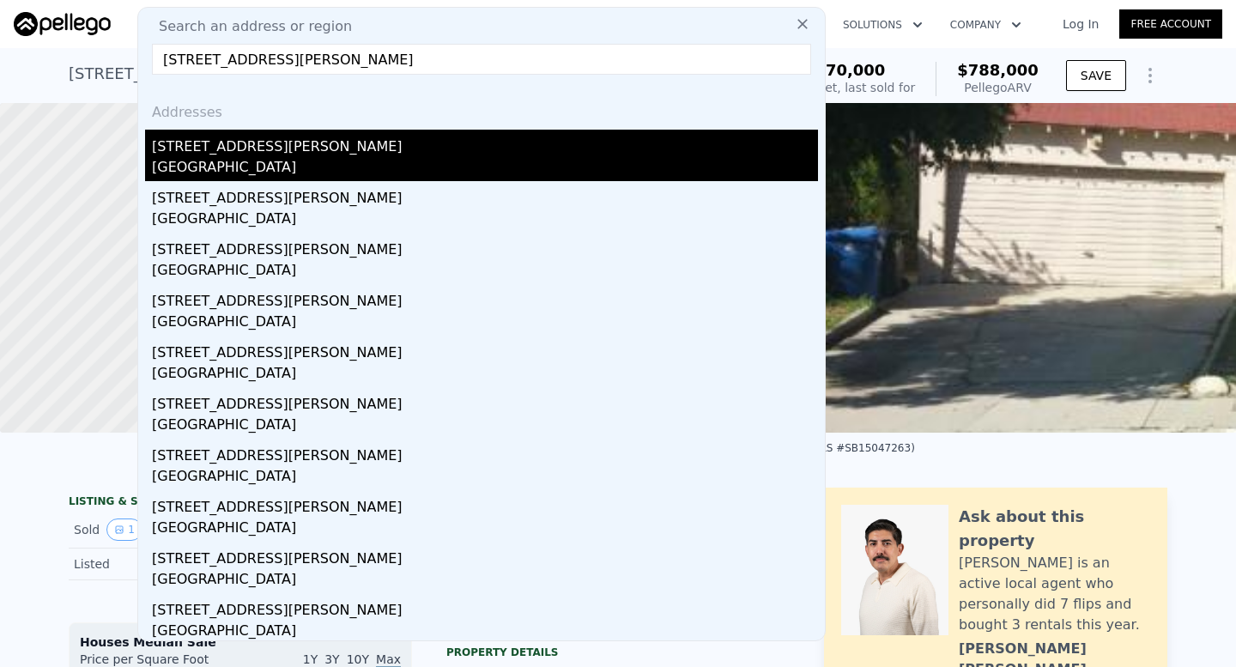
type input "[STREET_ADDRESS][PERSON_NAME]"
click at [345, 143] on div "[STREET_ADDRESS][PERSON_NAME]" at bounding box center [485, 143] width 666 height 27
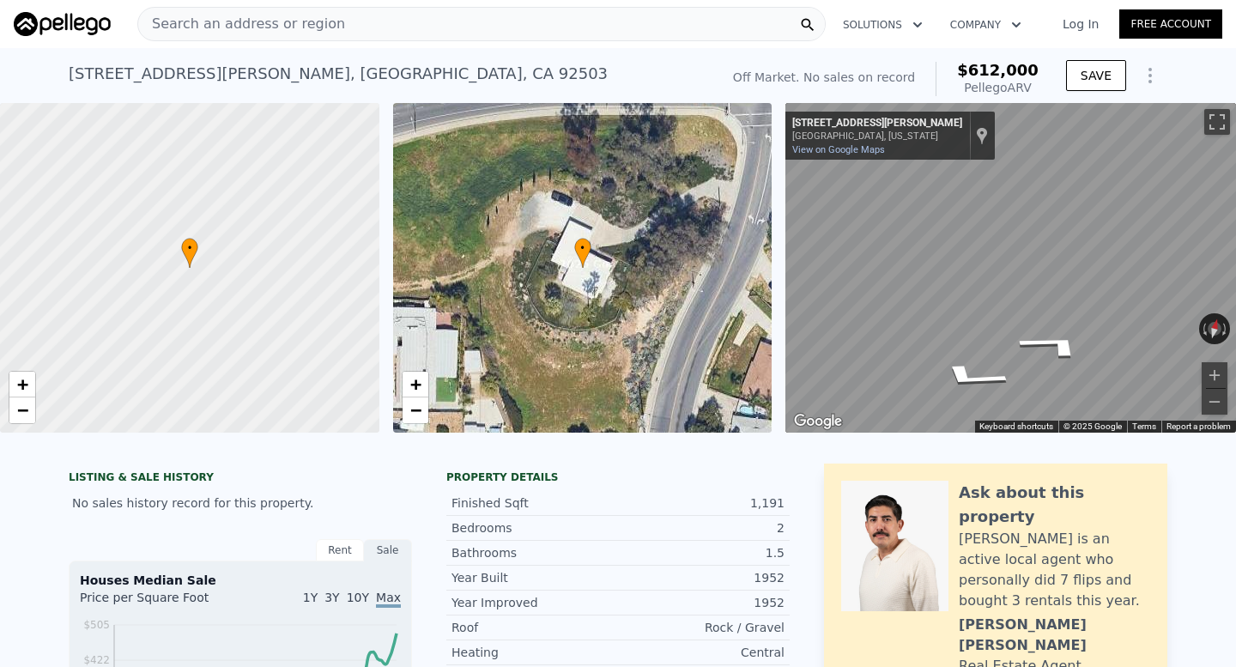
click at [282, 23] on span "Search an address or region" at bounding box center [241, 24] width 207 height 21
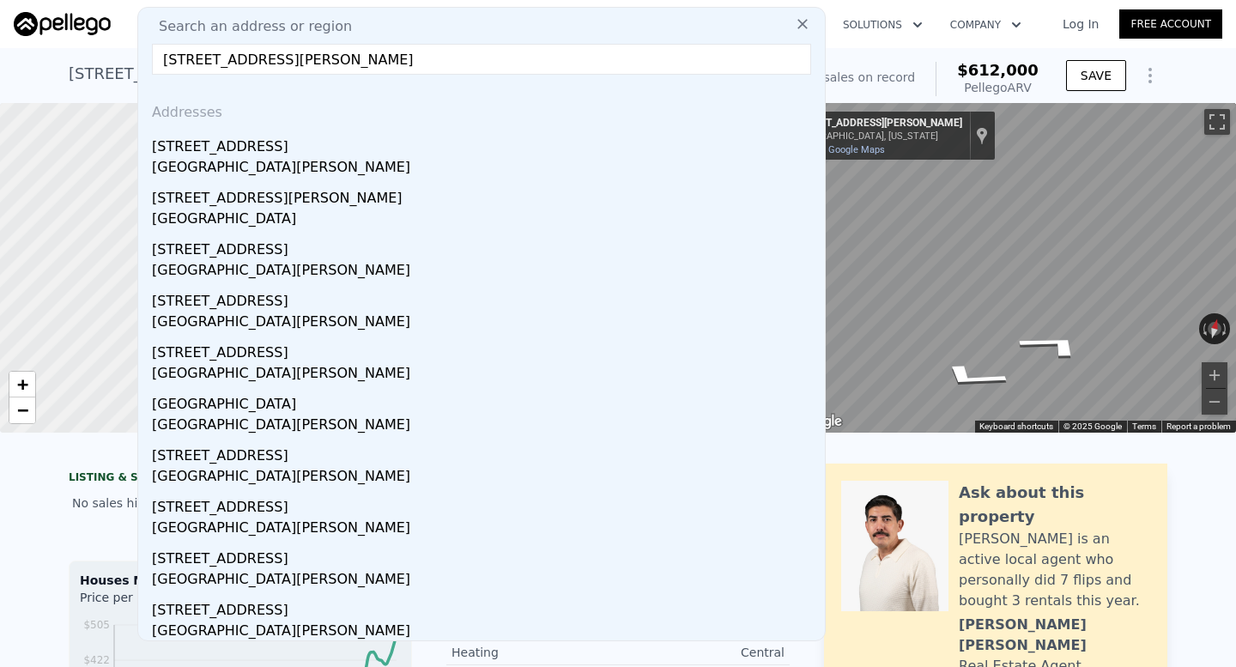
click at [300, 58] on input "[STREET_ADDRESS][PERSON_NAME]" at bounding box center [481, 59] width 659 height 31
click at [297, 58] on input "[STREET_ADDRESS][PERSON_NAME]" at bounding box center [481, 59] width 659 height 31
click at [355, 64] on input "[STREET_ADDRESS][PERSON_NAME]" at bounding box center [481, 59] width 659 height 31
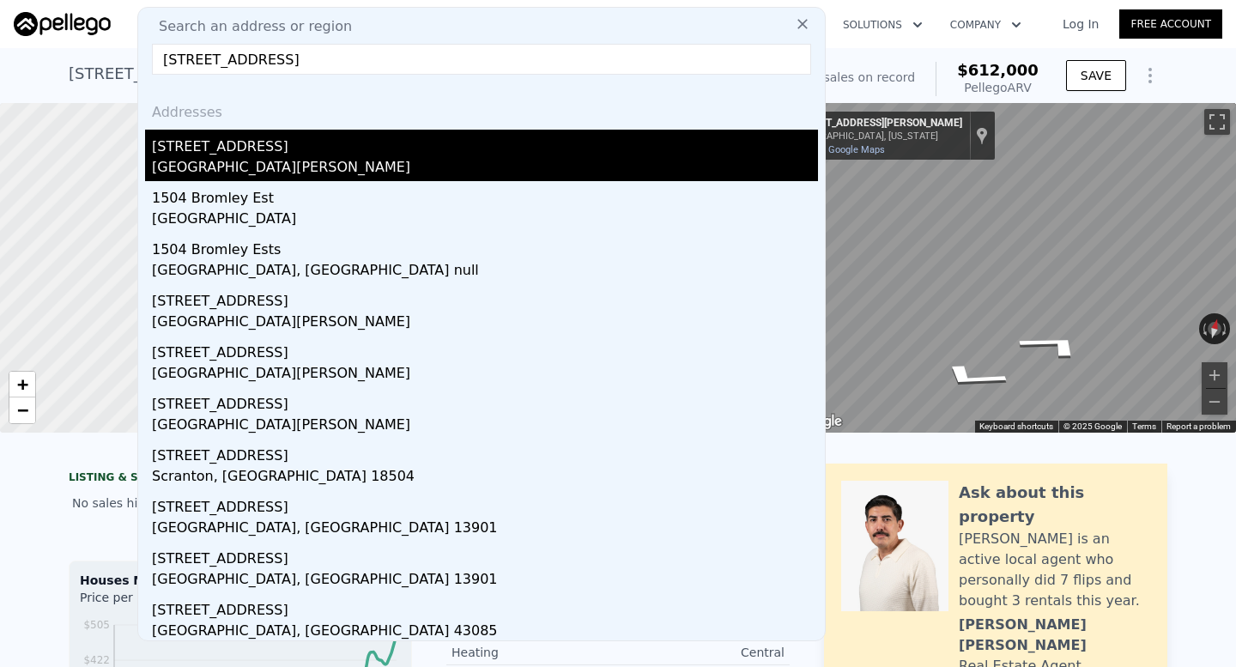
type input "[STREET_ADDRESS]"
click at [256, 153] on div "[STREET_ADDRESS]" at bounding box center [485, 143] width 666 height 27
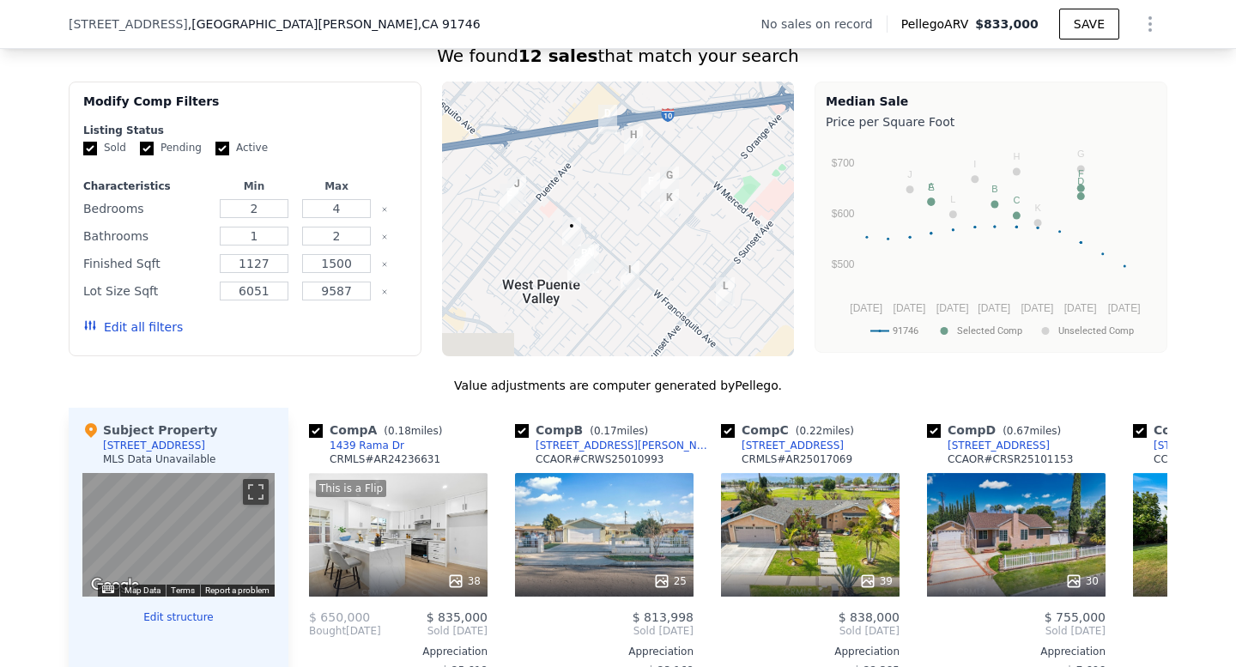
scroll to position [1323, 0]
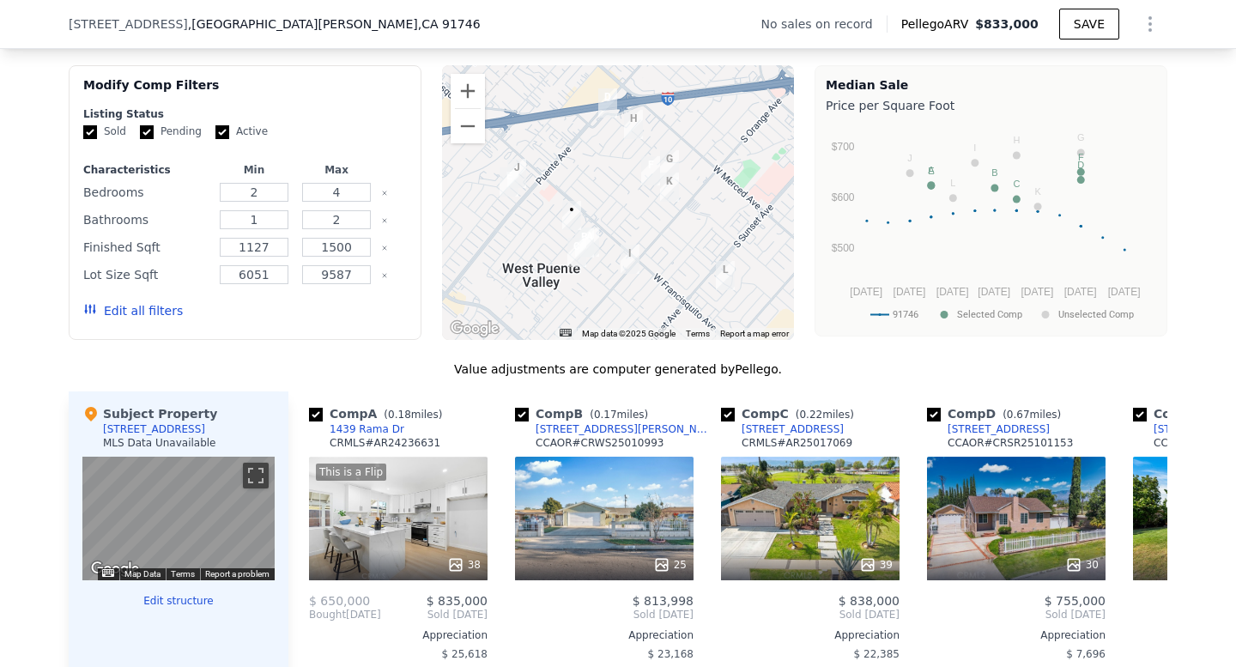
click at [655, 239] on div at bounding box center [618, 202] width 353 height 275
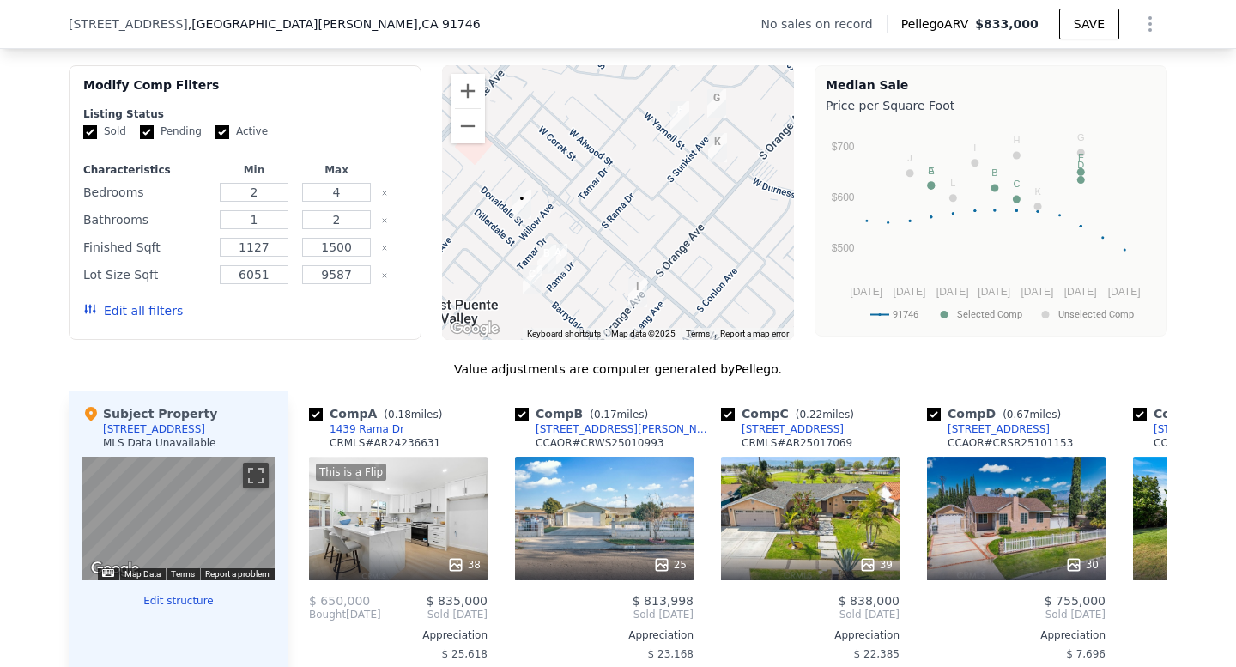
drag, startPoint x: 556, startPoint y: 233, endPoint x: 595, endPoint y: 232, distance: 38.7
click at [590, 233] on div at bounding box center [618, 202] width 353 height 275
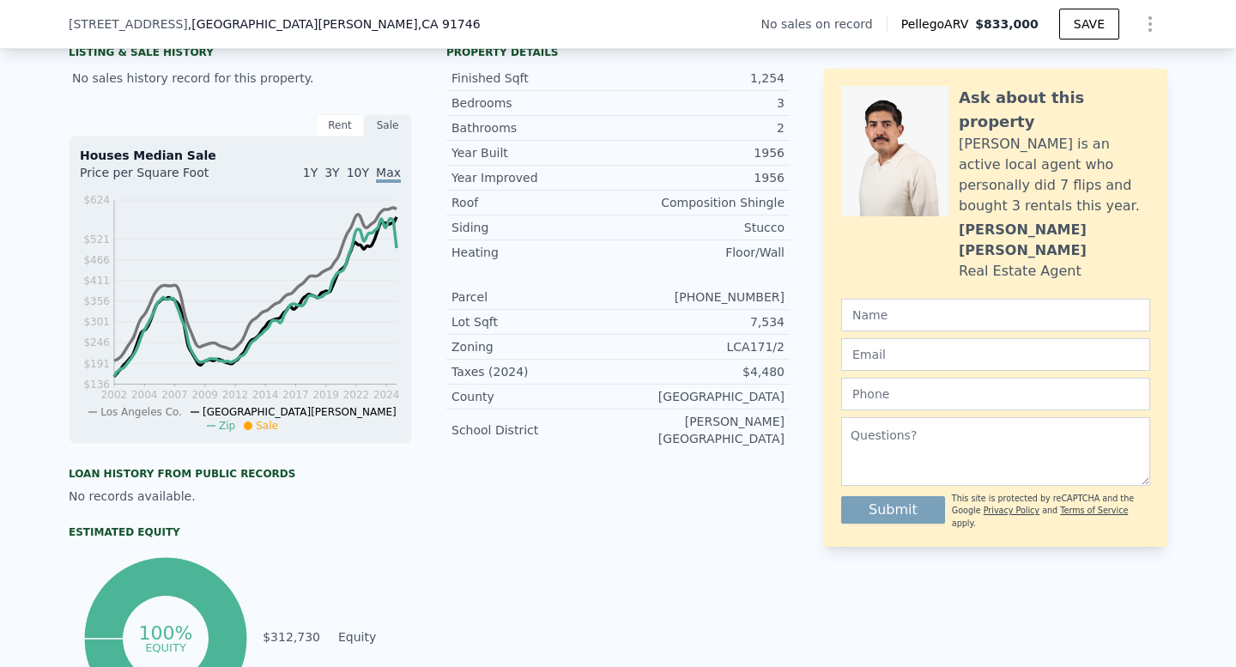
scroll to position [0, 0]
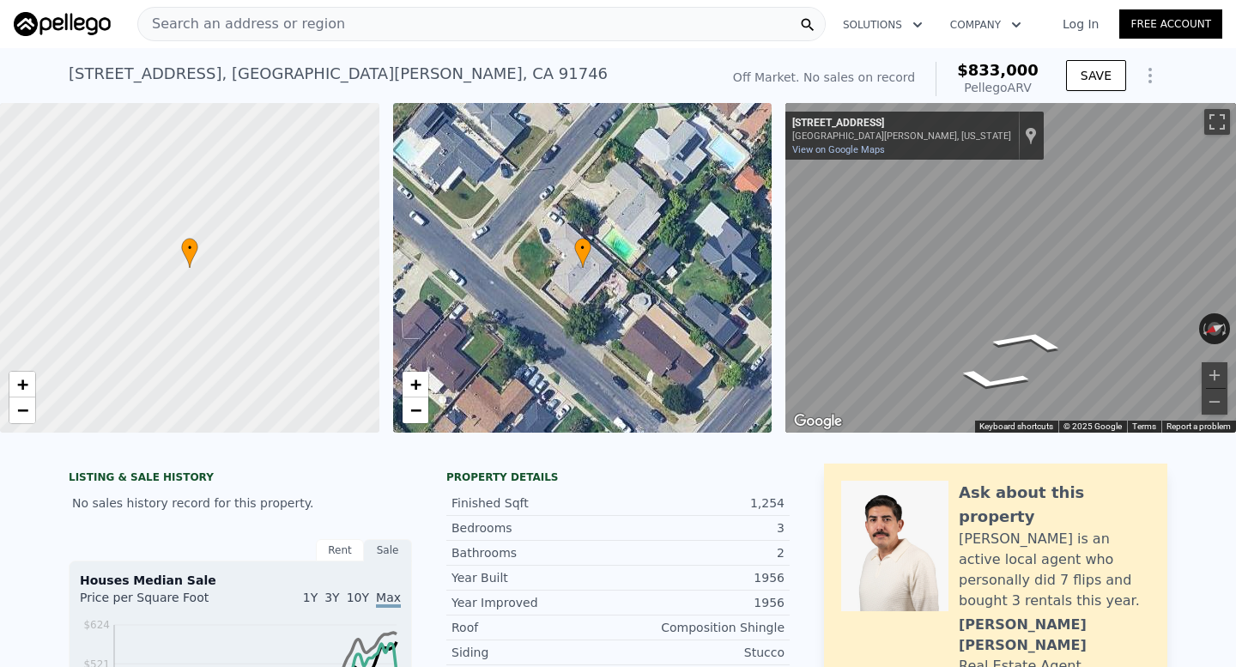
click at [300, 28] on span "Search an address or region" at bounding box center [241, 24] width 207 height 21
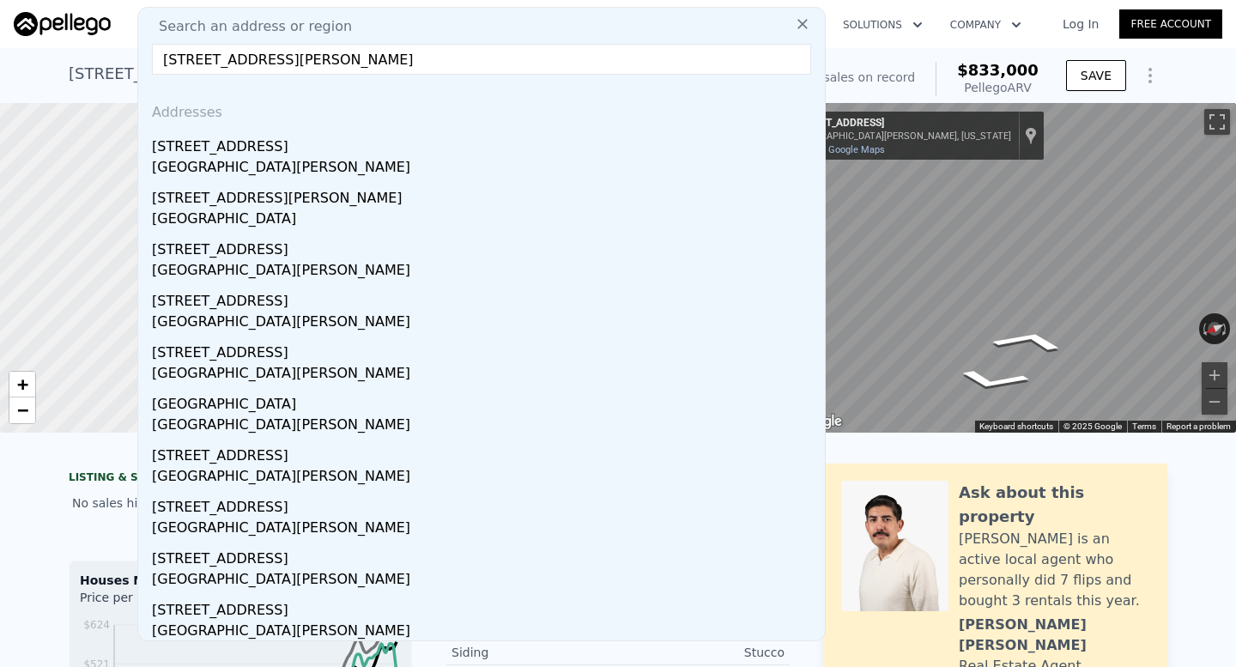
paste input "[STREET_ADDRESS][PERSON_NAME]"
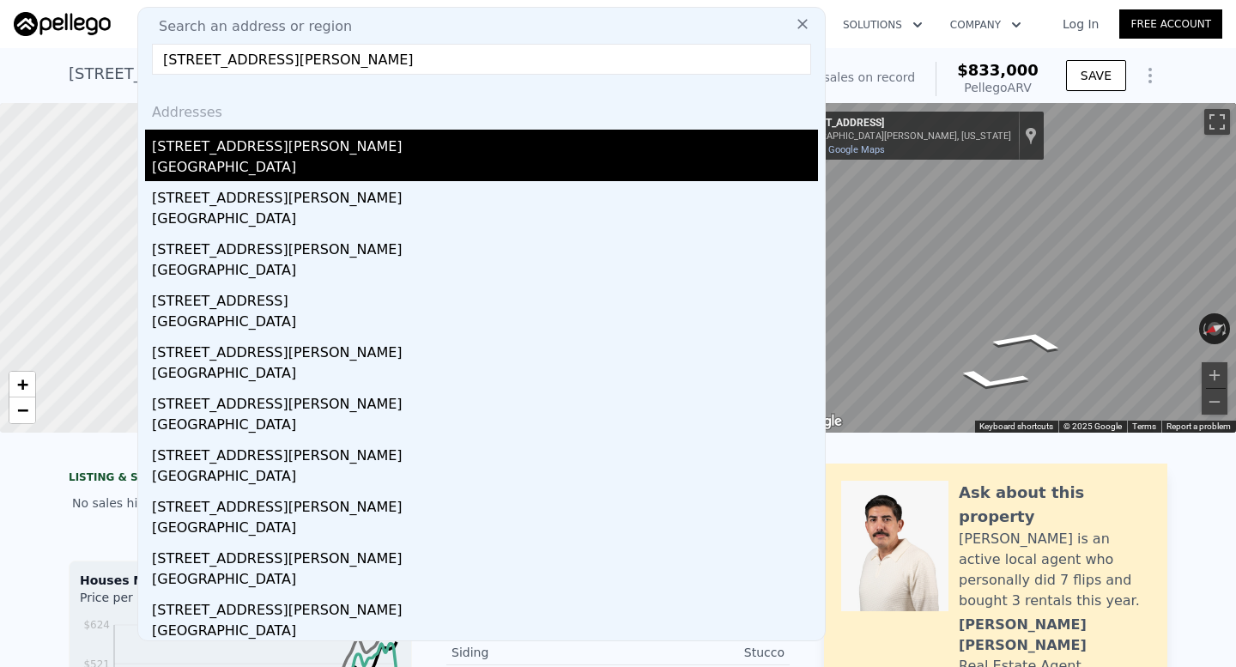
type input "[STREET_ADDRESS][PERSON_NAME]"
click at [326, 153] on div "[STREET_ADDRESS][PERSON_NAME]" at bounding box center [485, 143] width 666 height 27
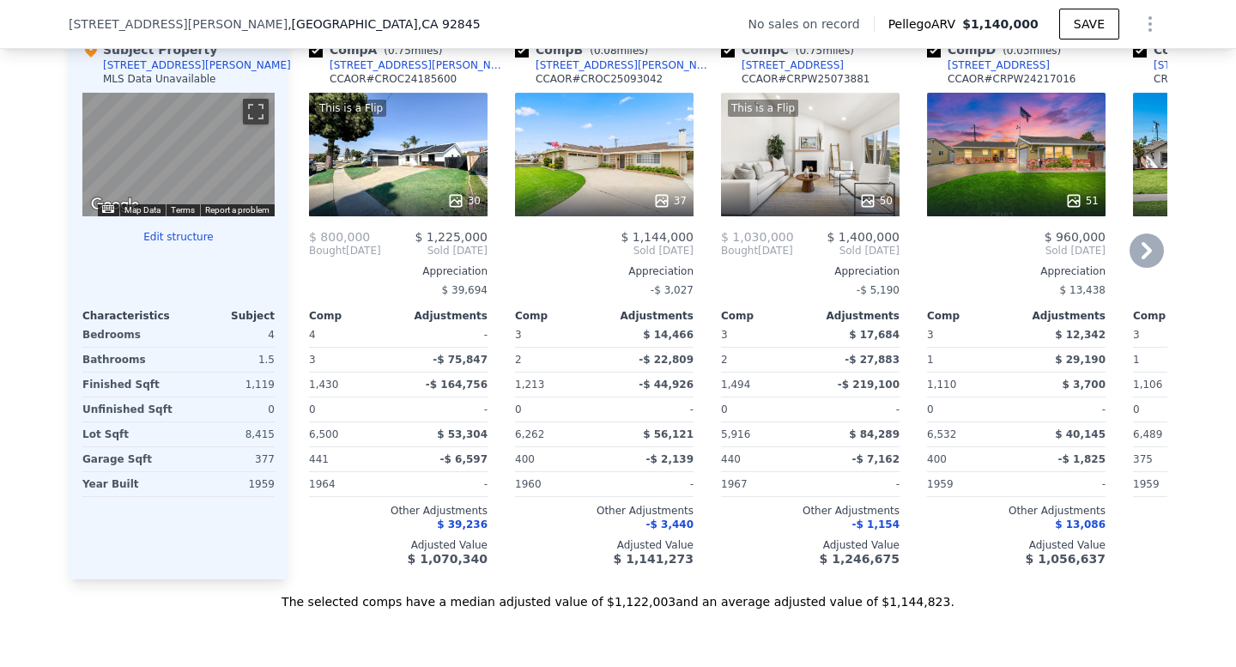
scroll to position [1586, 0]
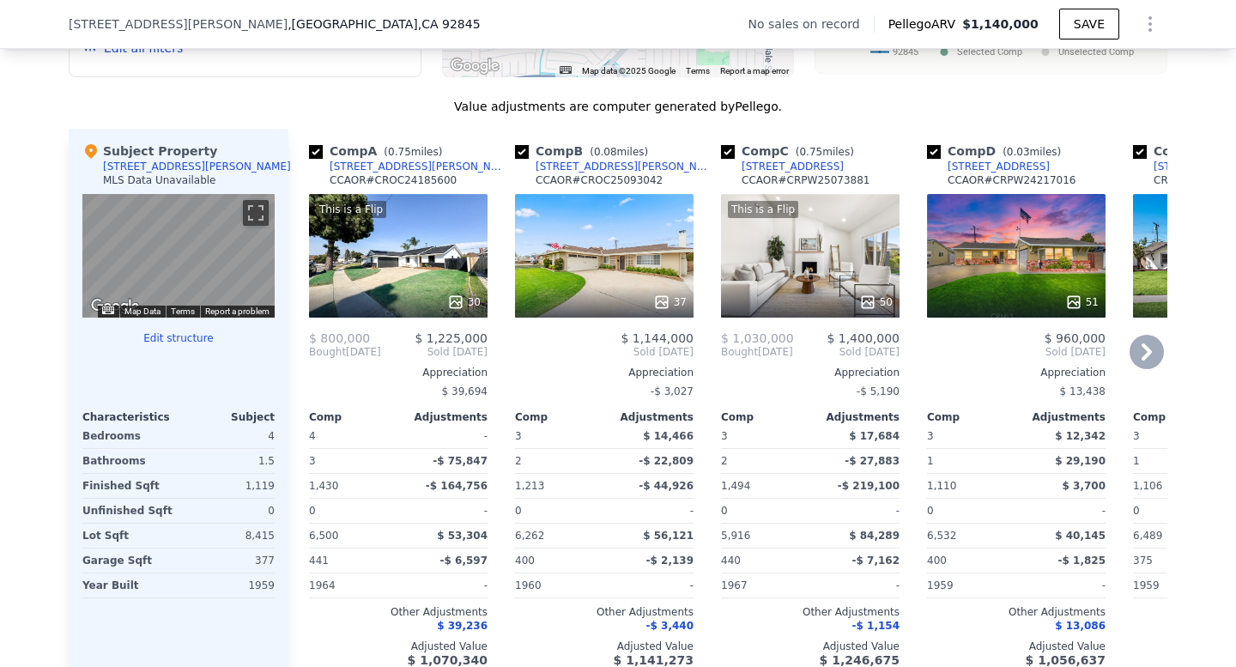
click at [800, 266] on div "This is a Flip 50" at bounding box center [810, 256] width 179 height 124
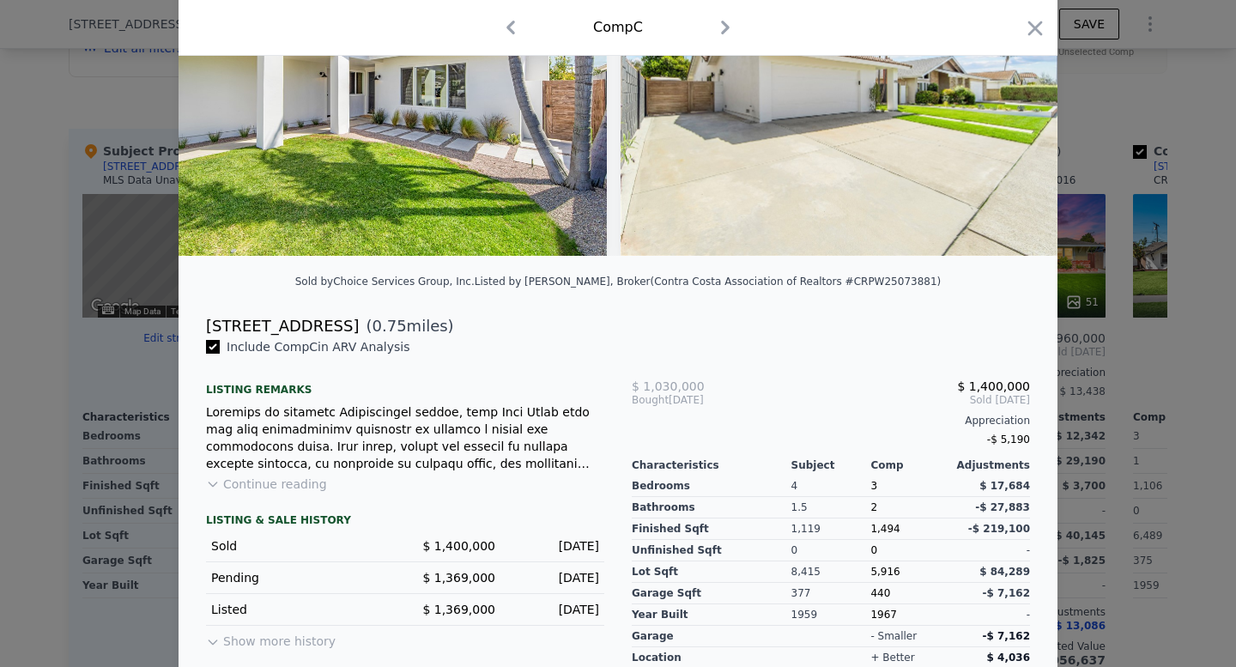
scroll to position [245, 0]
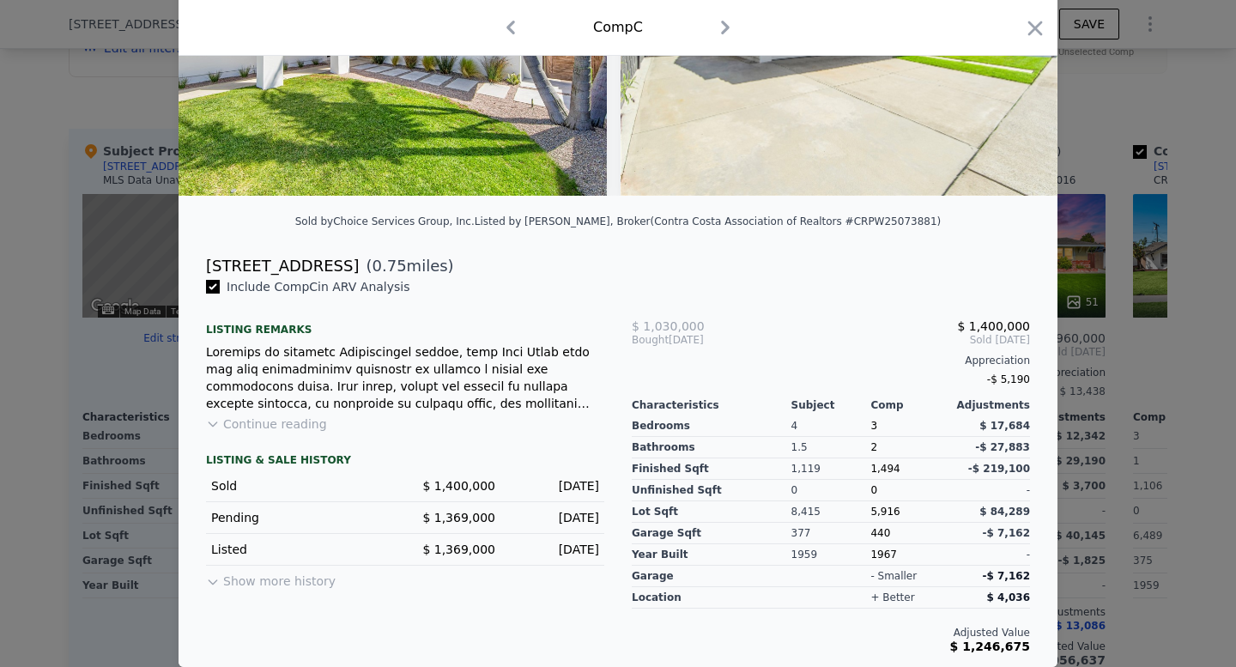
click at [1093, 399] on div at bounding box center [618, 333] width 1236 height 667
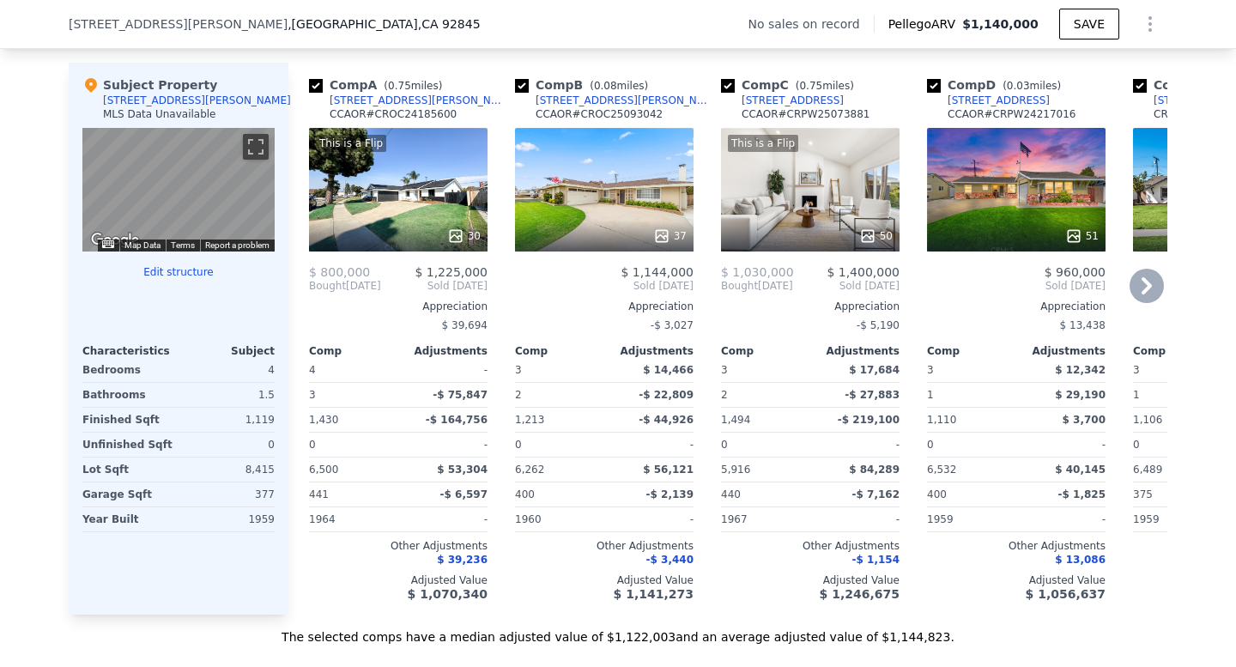
scroll to position [1656, 0]
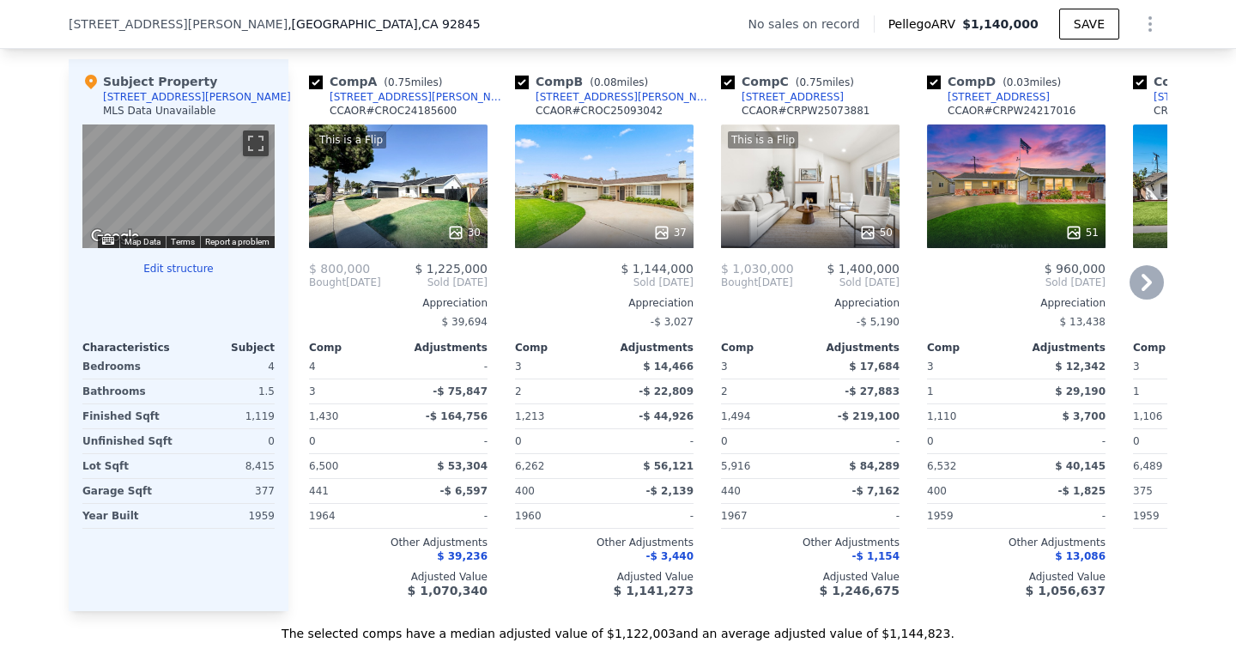
click at [766, 238] on div "50" at bounding box center [811, 232] width 164 height 17
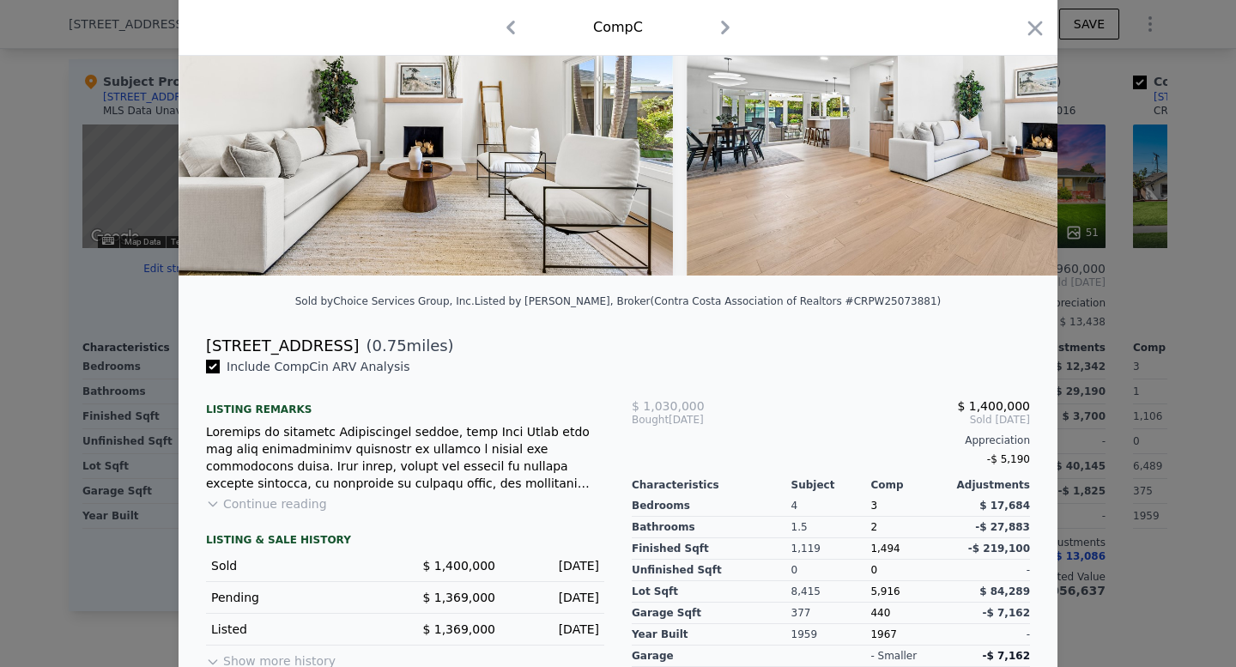
scroll to position [245, 0]
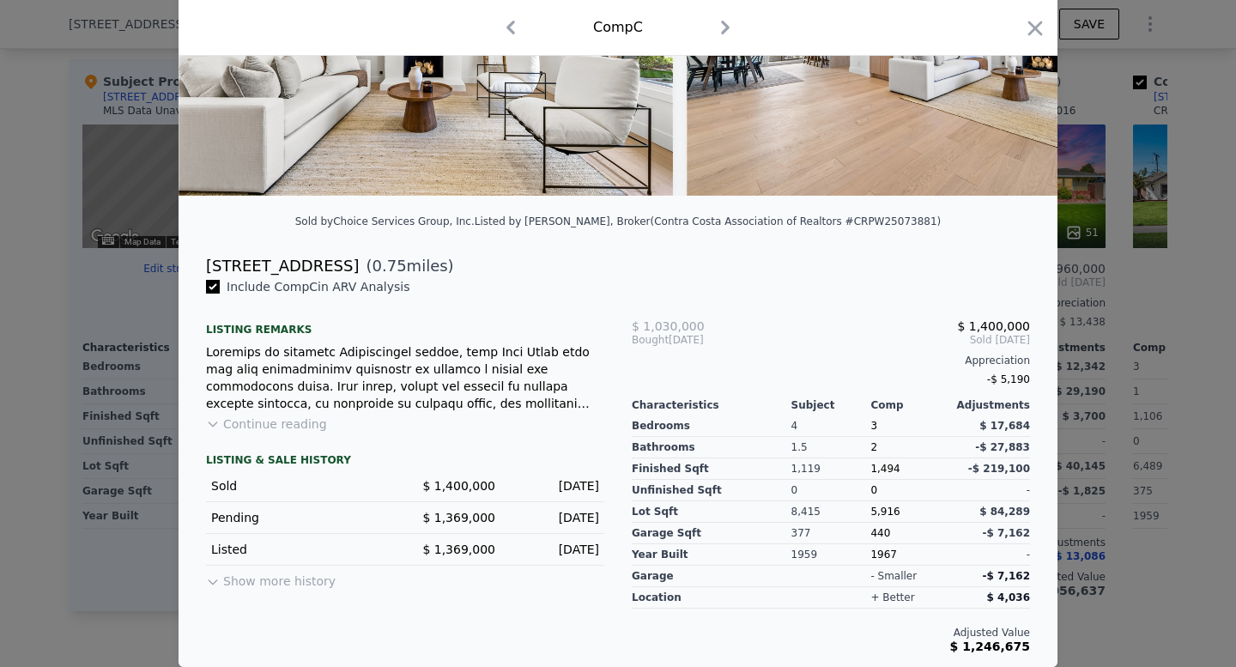
click at [1140, 342] on div at bounding box center [618, 333] width 1236 height 667
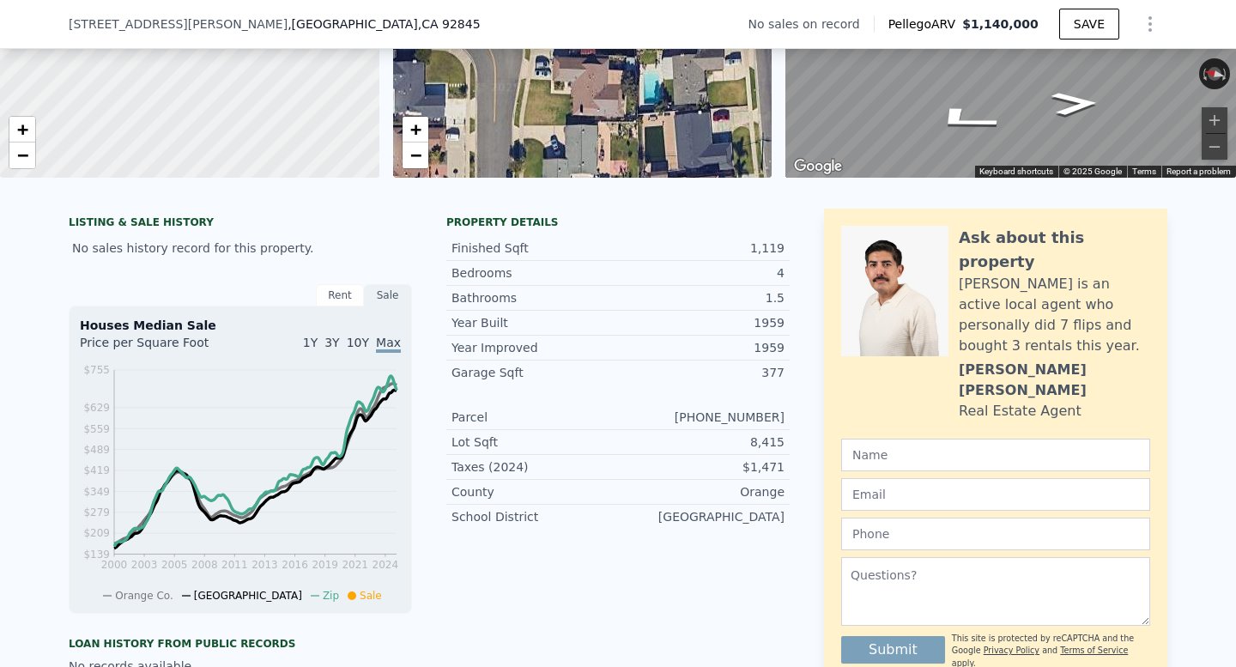
scroll to position [250, 0]
click at [738, 418] on div "[PHONE_NUMBER]" at bounding box center [701, 416] width 166 height 17
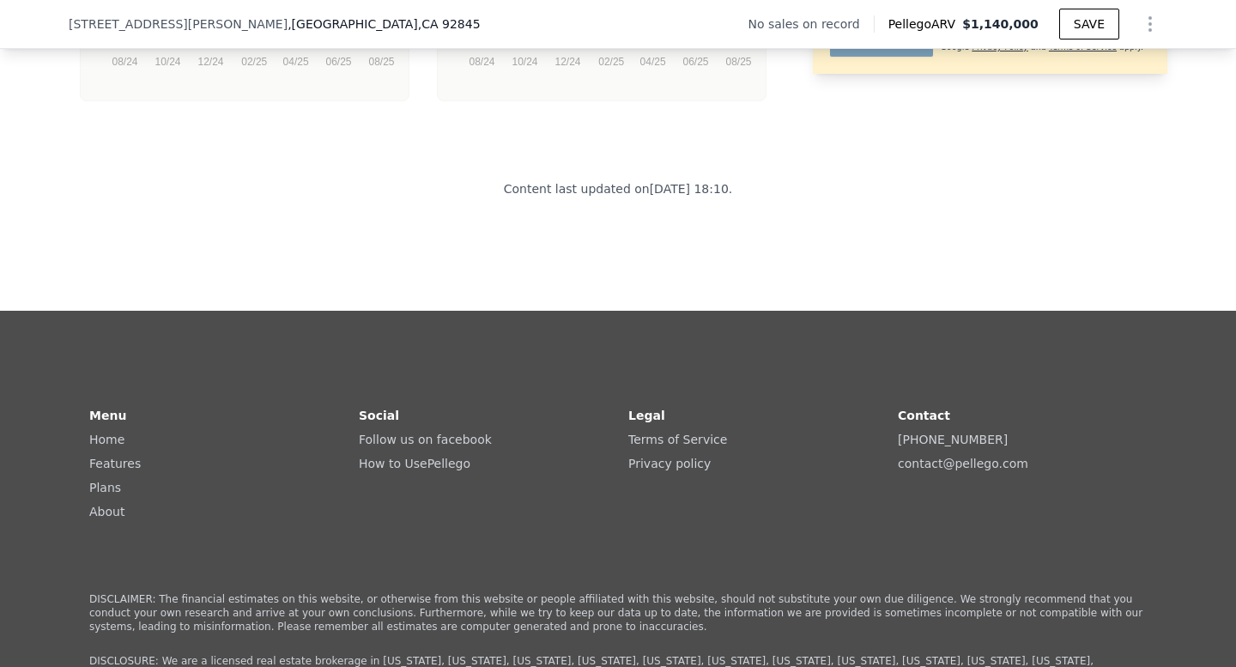
scroll to position [3523, 0]
